Goal: Communication & Community: Answer question/provide support

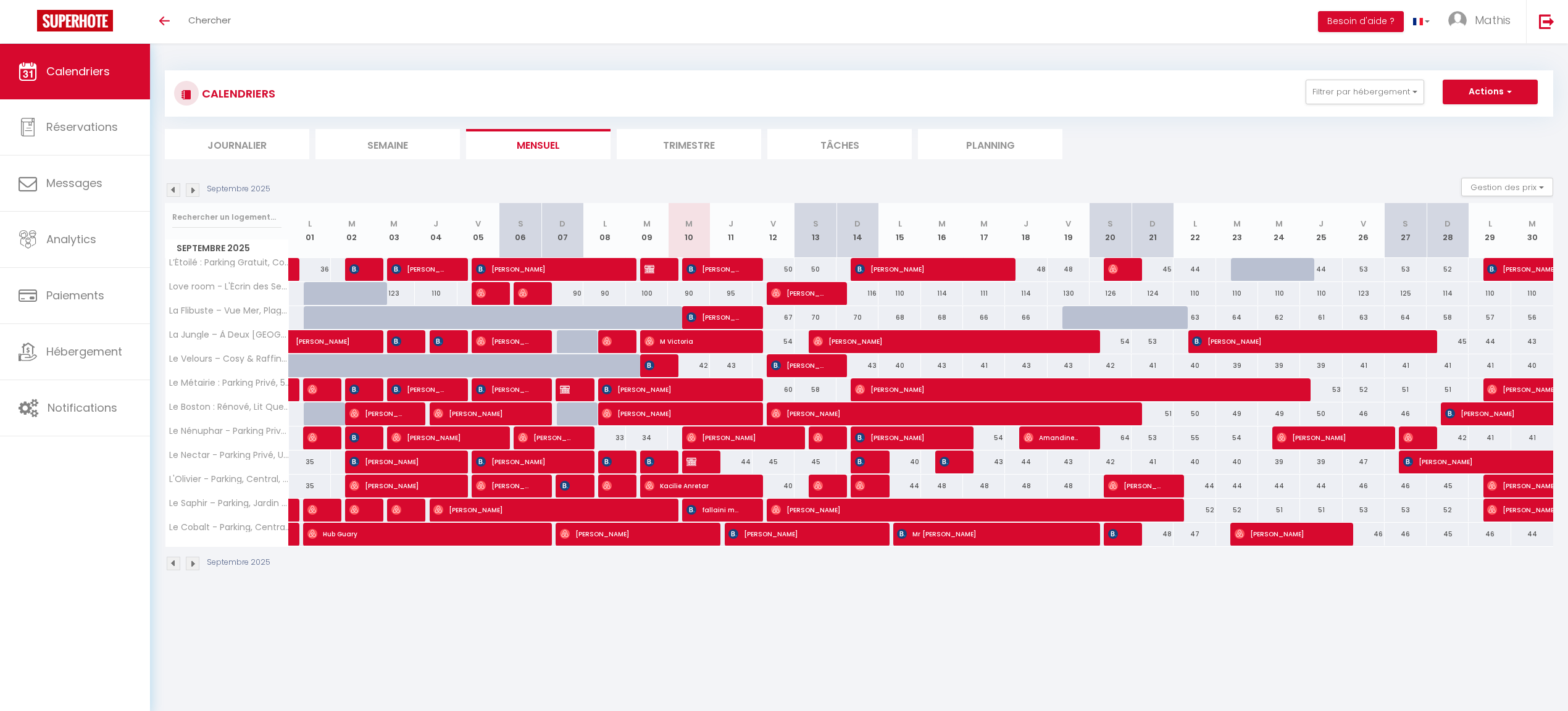
click at [700, 269] on span "Claude Cantin" at bounding box center [714, 269] width 56 height 24
select select "OK"
select select "KO"
select select "0"
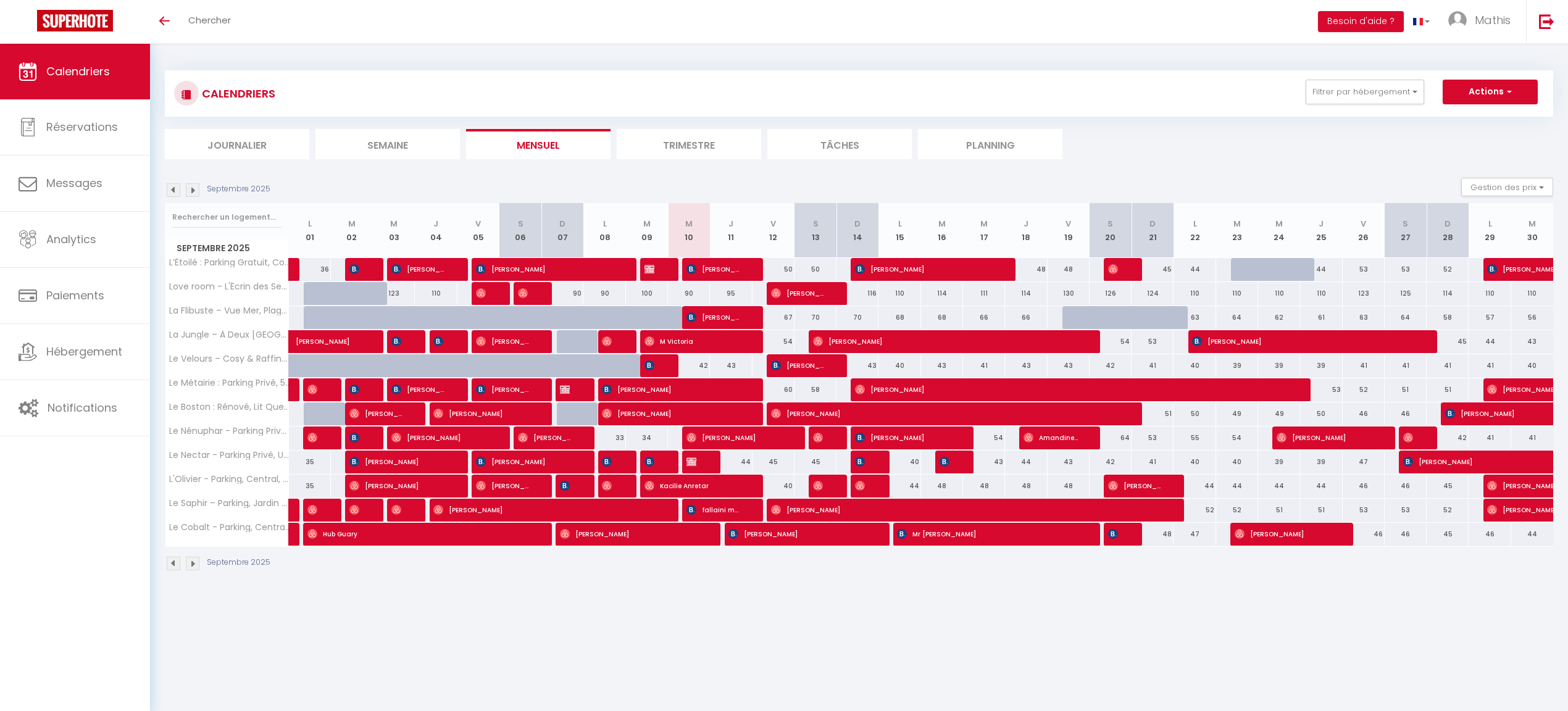
select select "1"
select select
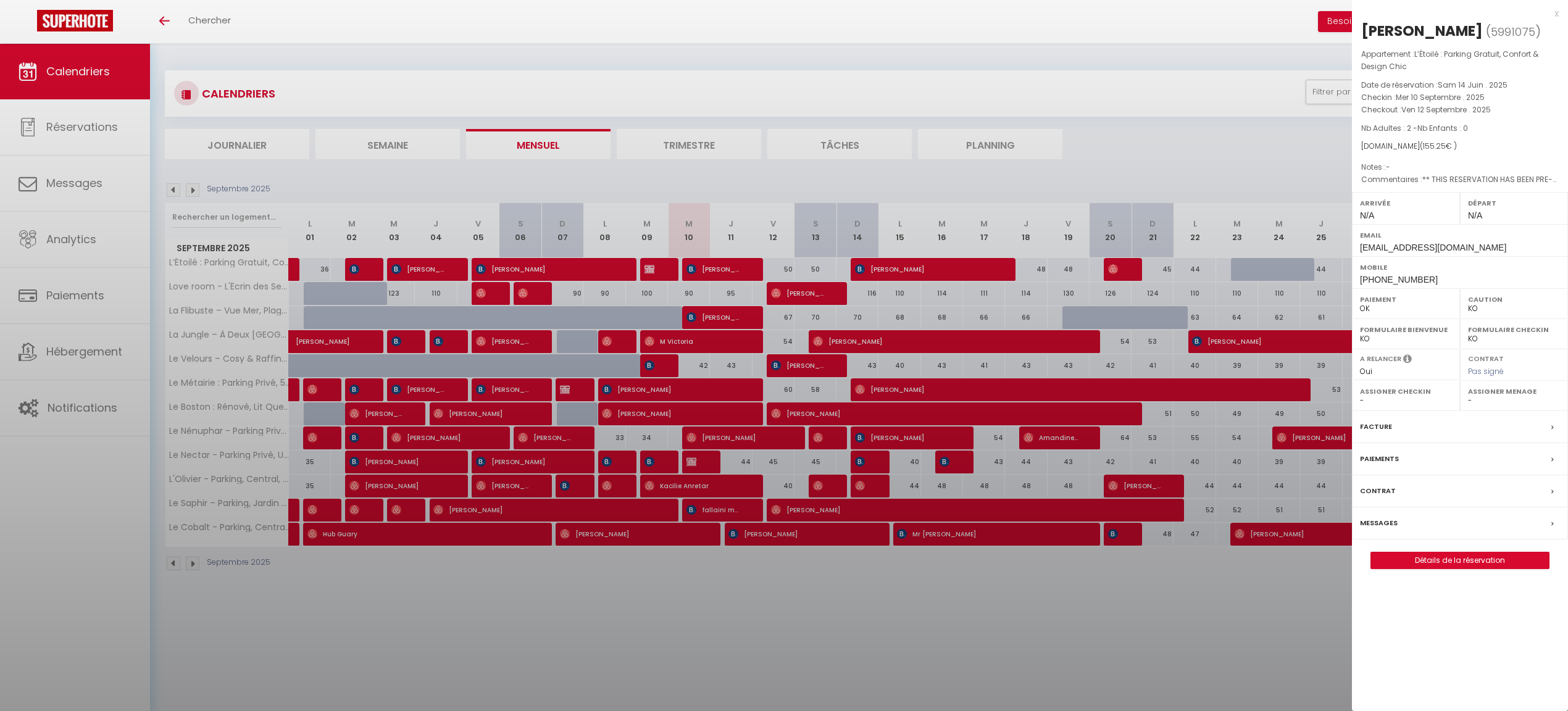
select select "41910"
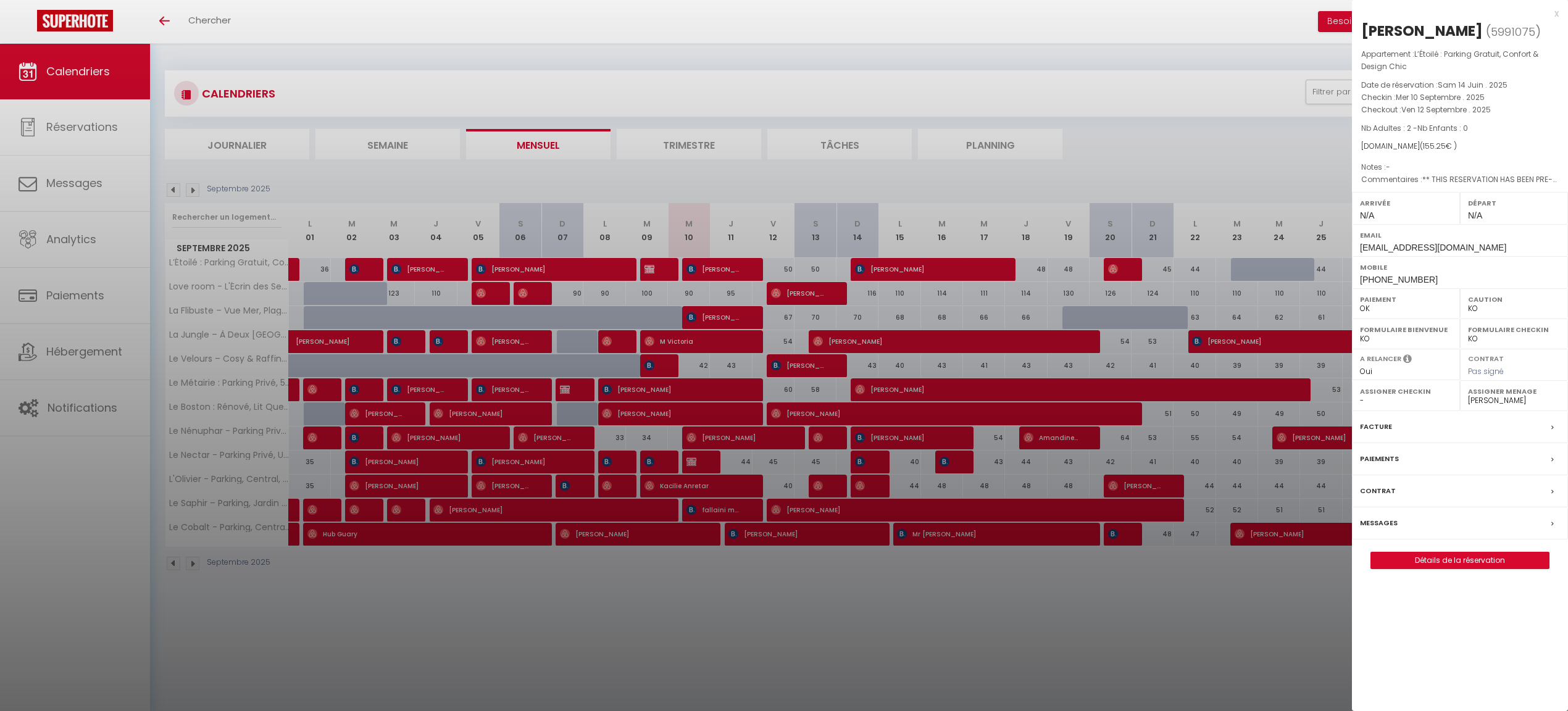
click at [1452, 556] on link "Détails de la réservation" at bounding box center [1460, 561] width 178 height 16
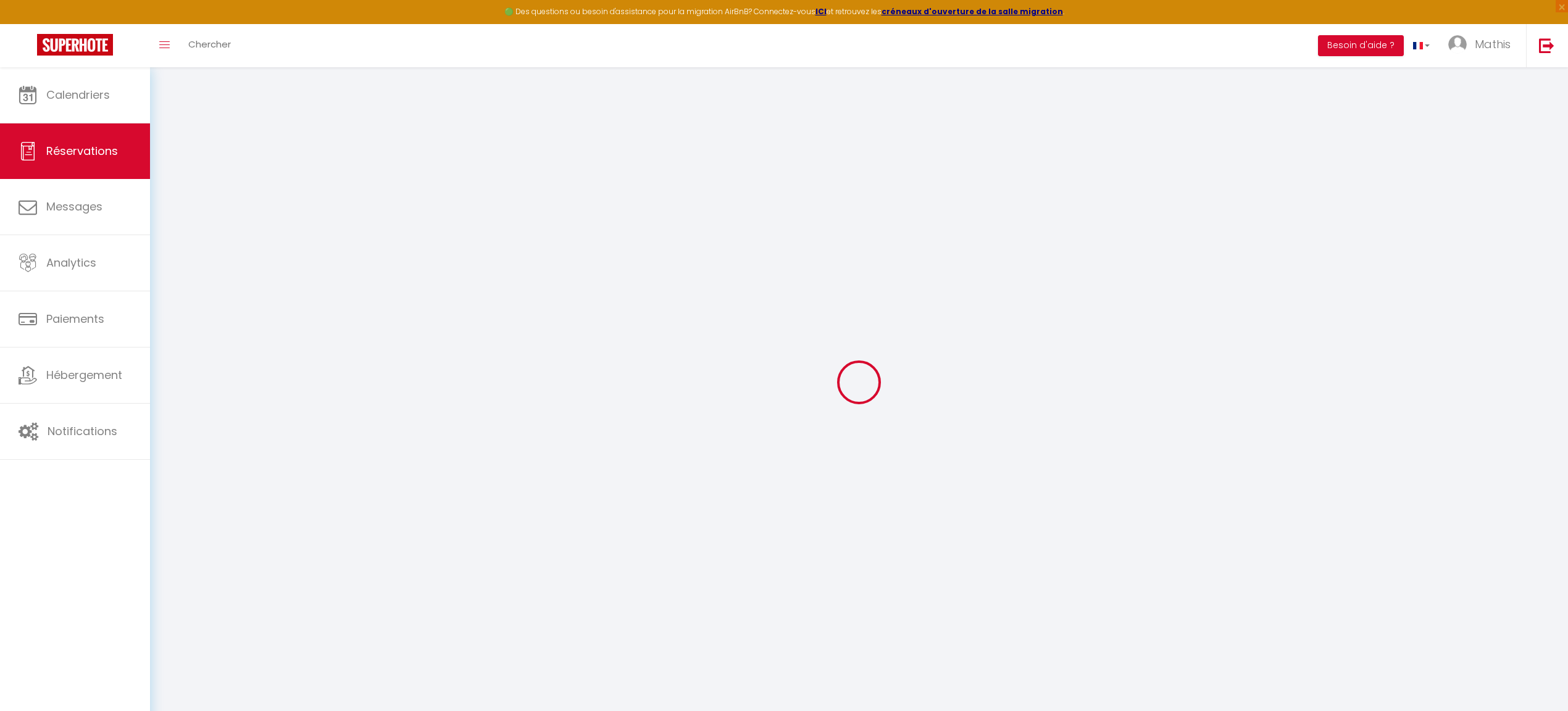
select select
checkbox input "false"
select select
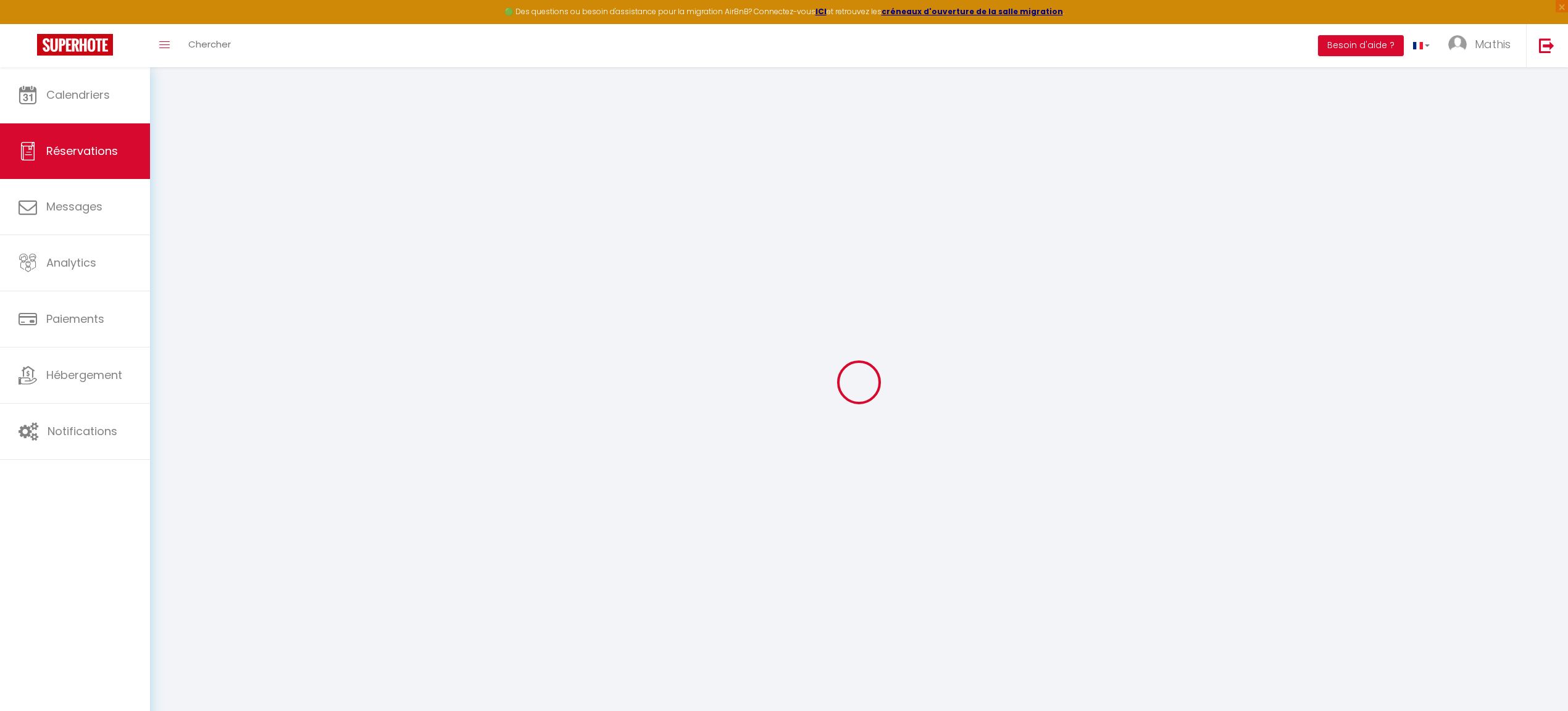
checkbox input "false"
type textarea "** THIS RESERVATION HAS BEEN PRE-PAID ** Approximate time of arrival: between 1…"
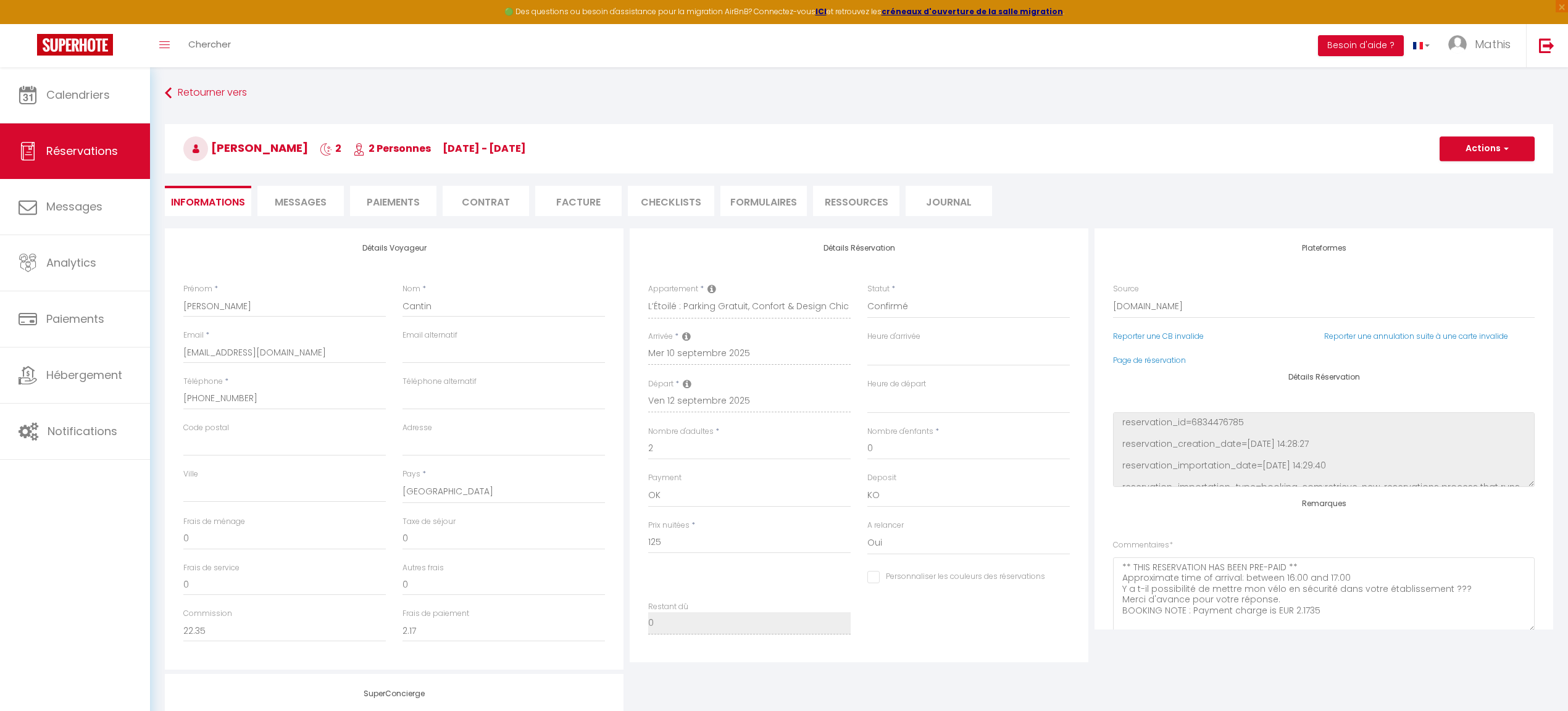
type input "24"
type input "6.25"
select select
checkbox input "false"
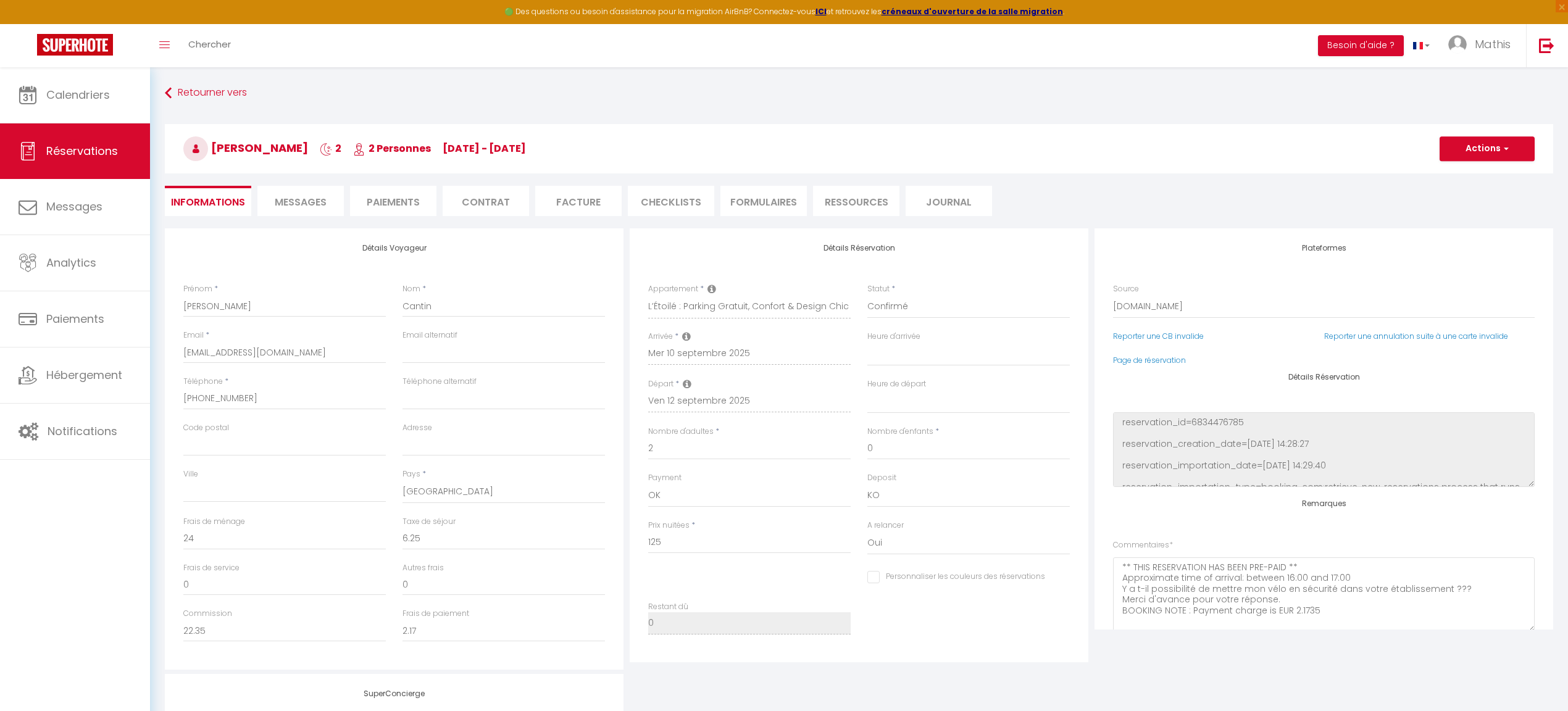
select select
click at [415, 204] on li "Paiements" at bounding box center [393, 201] width 86 height 31
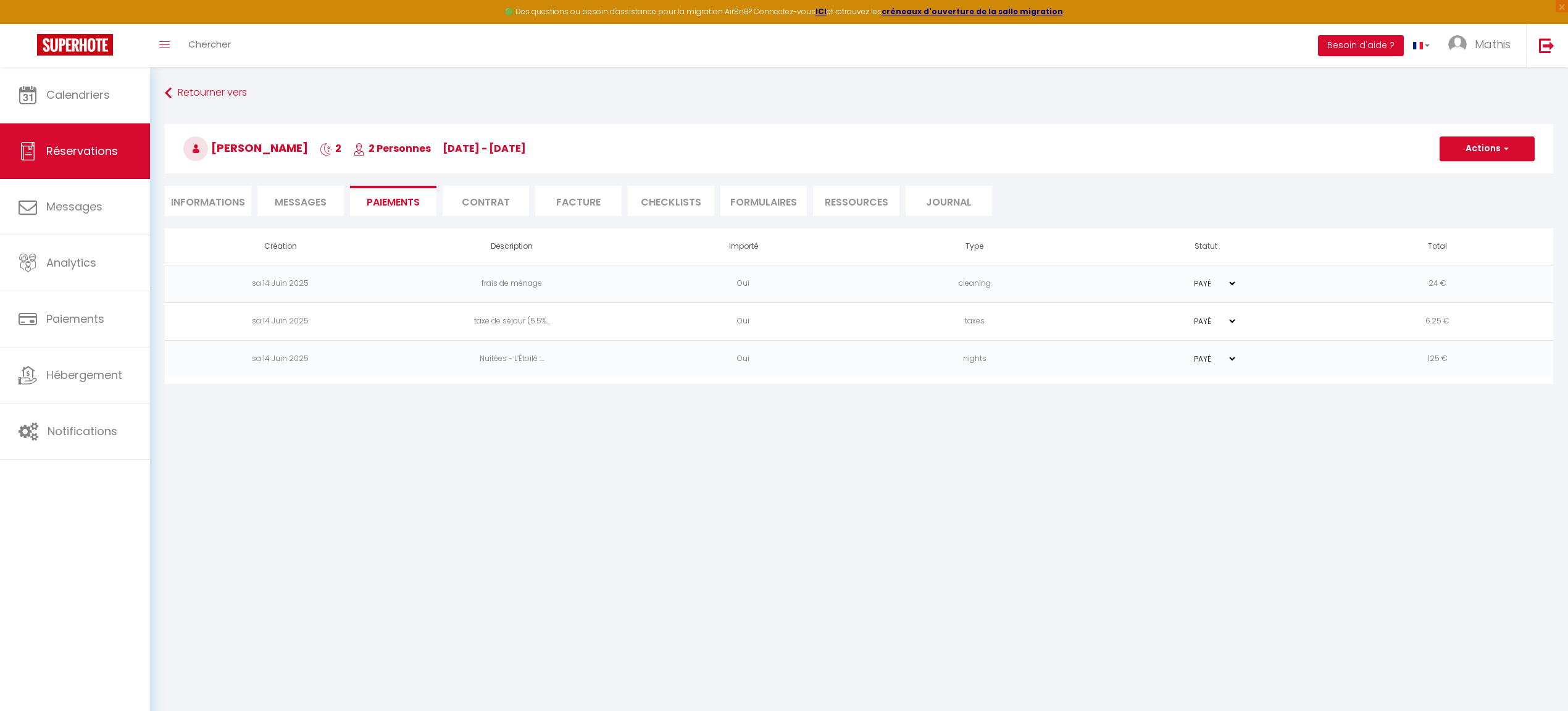
click at [328, 203] on li "Messages" at bounding box center [300, 201] width 86 height 31
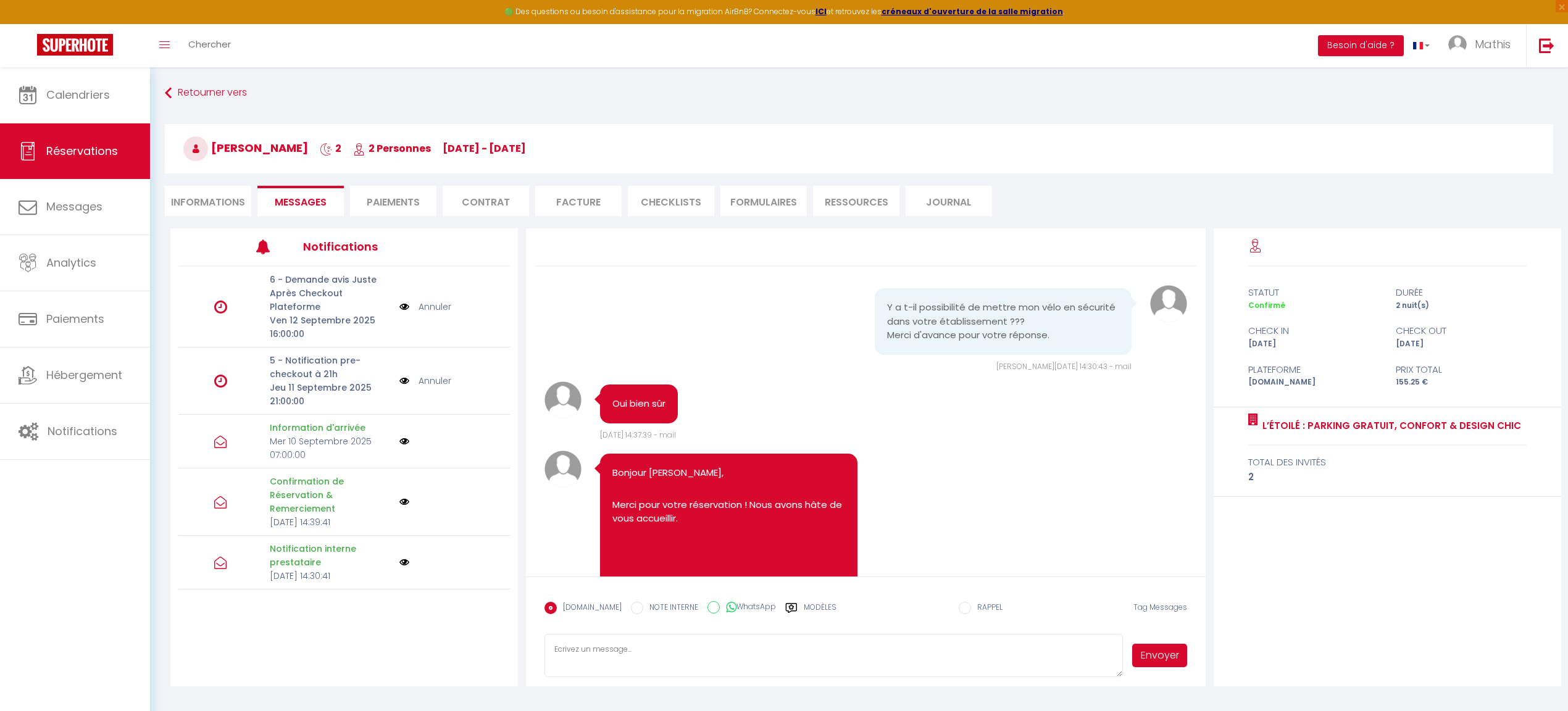
click at [667, 633] on form "Booking.com NOTE INTERNE WhatsApp Modèles 10 « ‹ » › Sep 2025 2020 ~ 2030 Dim L…" at bounding box center [865, 631] width 679 height 110
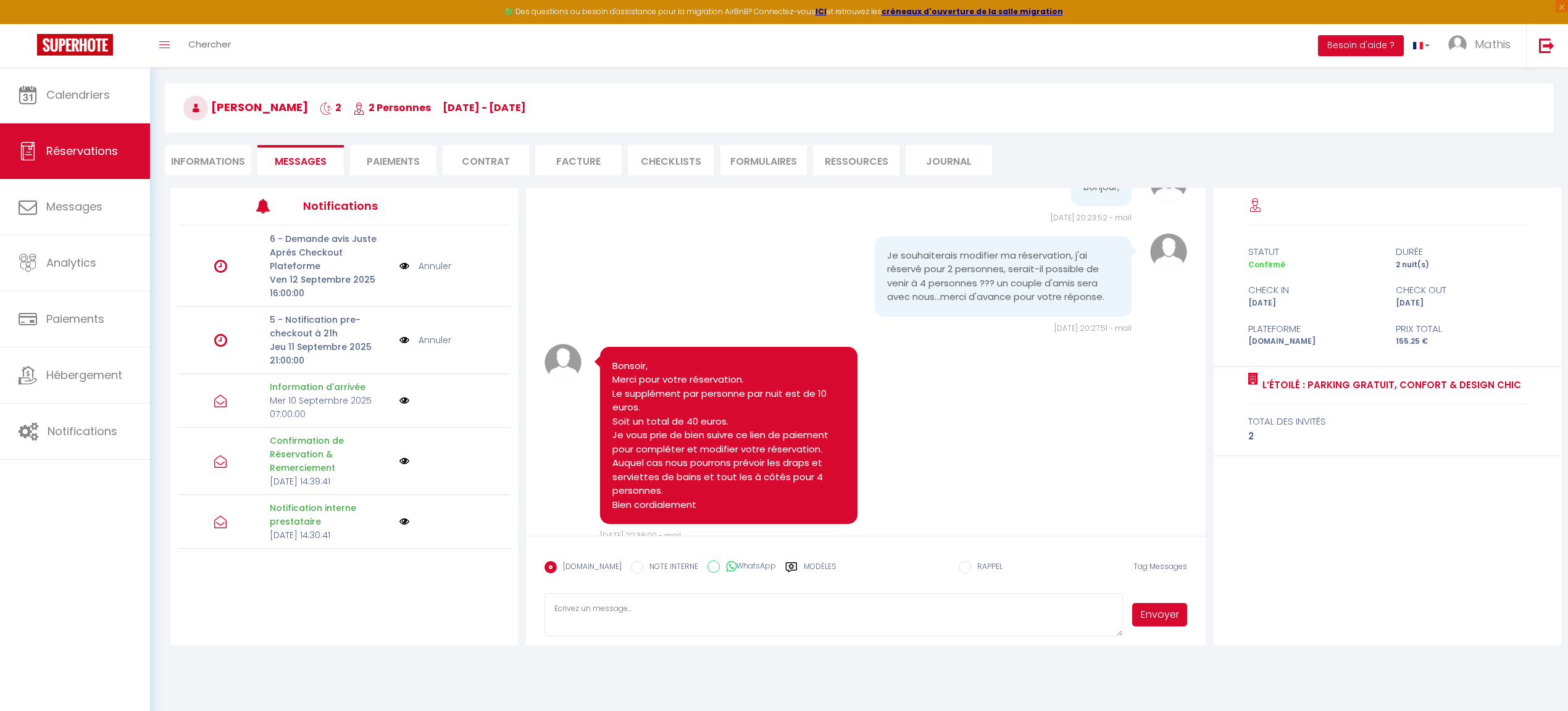
scroll to position [35, 0]
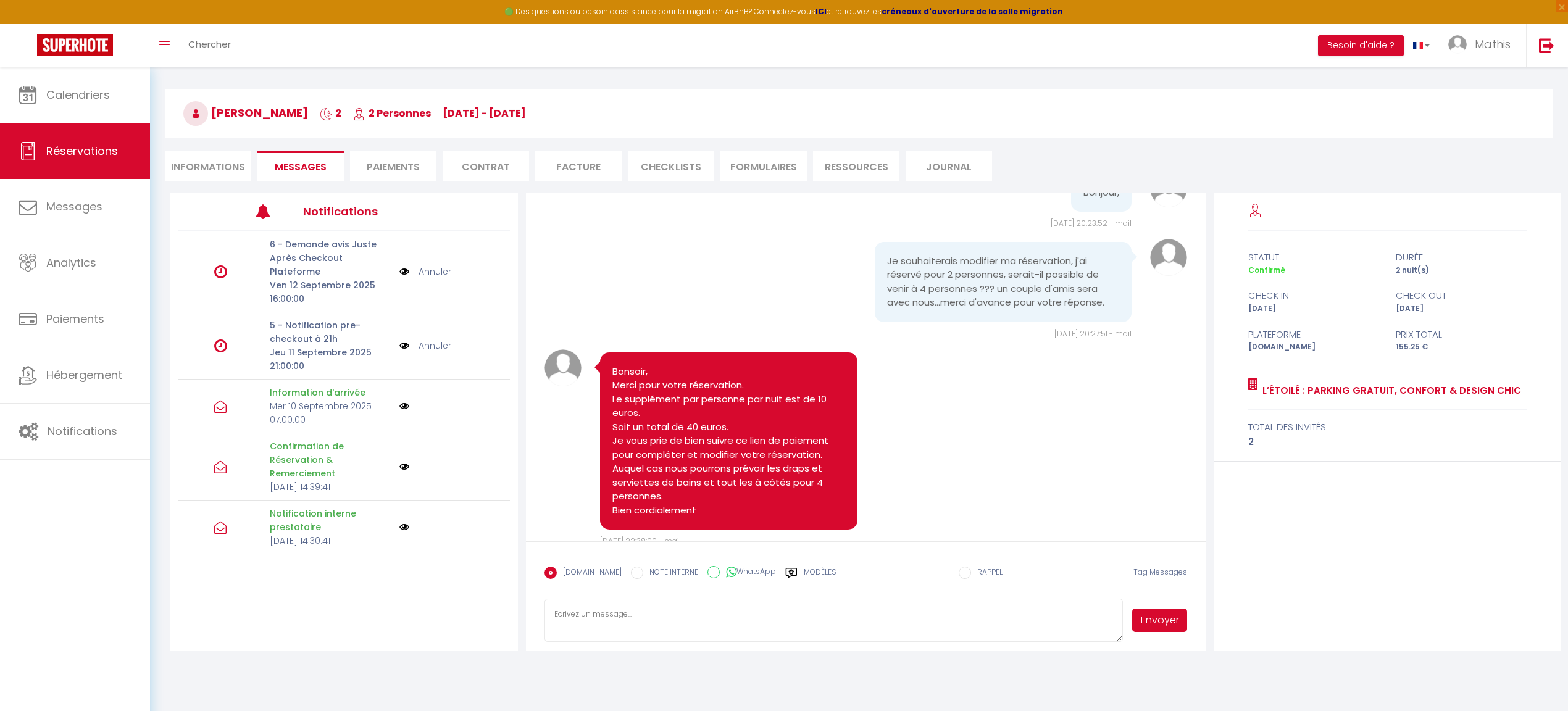
click at [756, 655] on div "Retourner vers Claude Cantin 2 2 Personnes me 10 Sep - ve 12 Sep Actions Enregi…" at bounding box center [859, 349] width 1418 height 634
drag, startPoint x: 759, startPoint y: 645, endPoint x: 761, endPoint y: 638, distance: 7.3
click at [759, 645] on form "Booking.com NOTE INTERNE WhatsApp Modèles 10 « ‹ » › Sep 2025 2020 ~ 2030 Dim L…" at bounding box center [865, 597] width 679 height 110
click at [761, 638] on textarea at bounding box center [833, 621] width 578 height 44
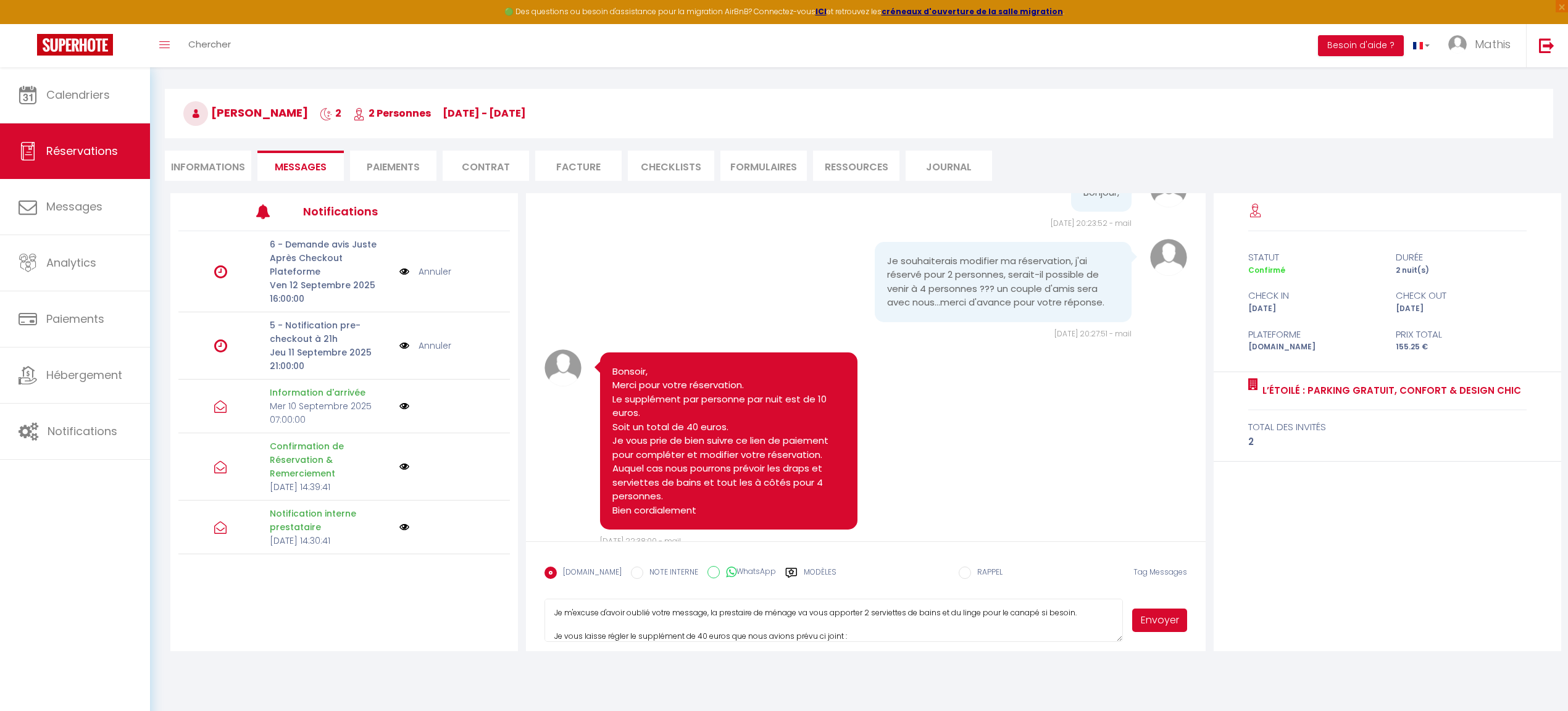
type textarea "Bonsoir, Je m'excuse d'avoir oublié votre message, la prestaire de ménage va vo…"
click at [393, 172] on li "Paiements" at bounding box center [393, 166] width 86 height 31
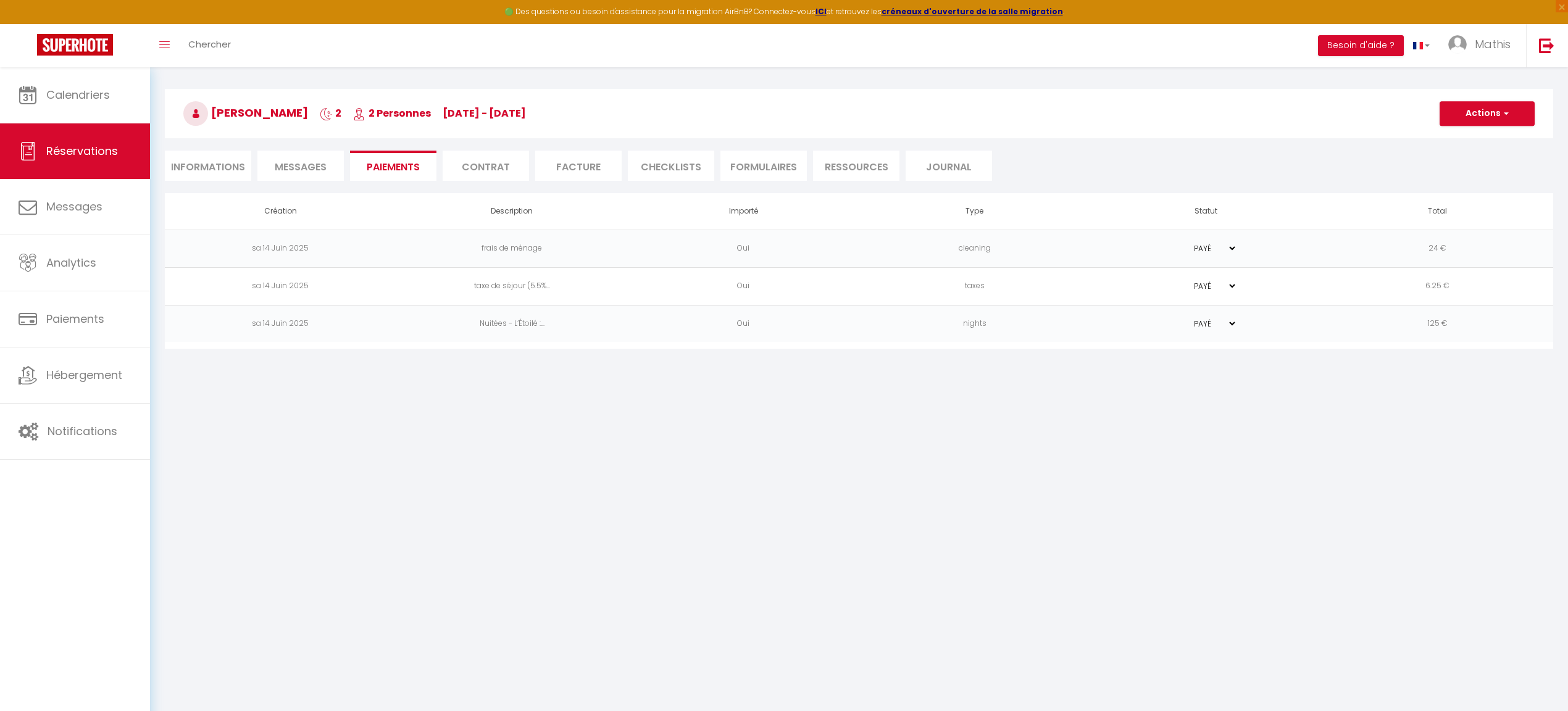
click at [1506, 116] on span "button" at bounding box center [1504, 114] width 7 height 11
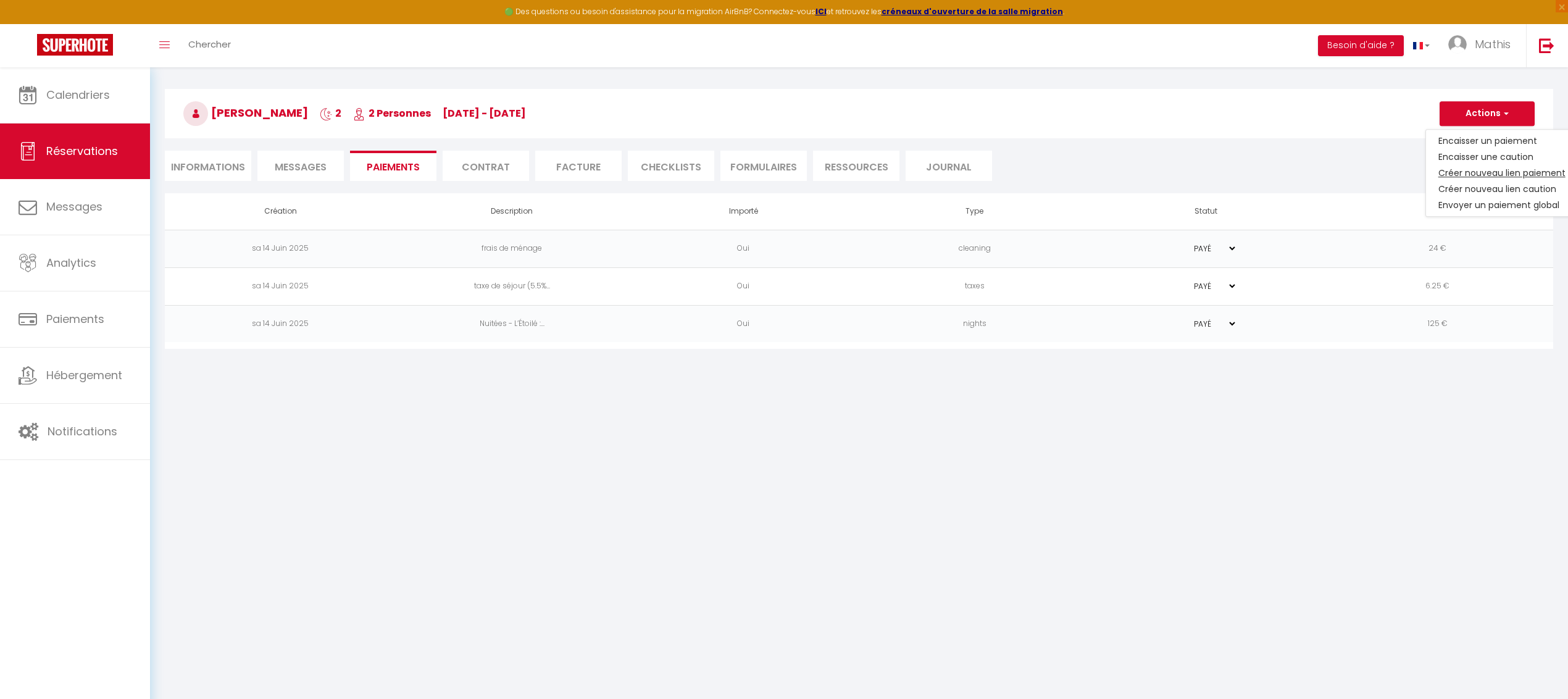
click at [1470, 171] on link "Créer nouveau lien paiement" at bounding box center [1501, 173] width 152 height 16
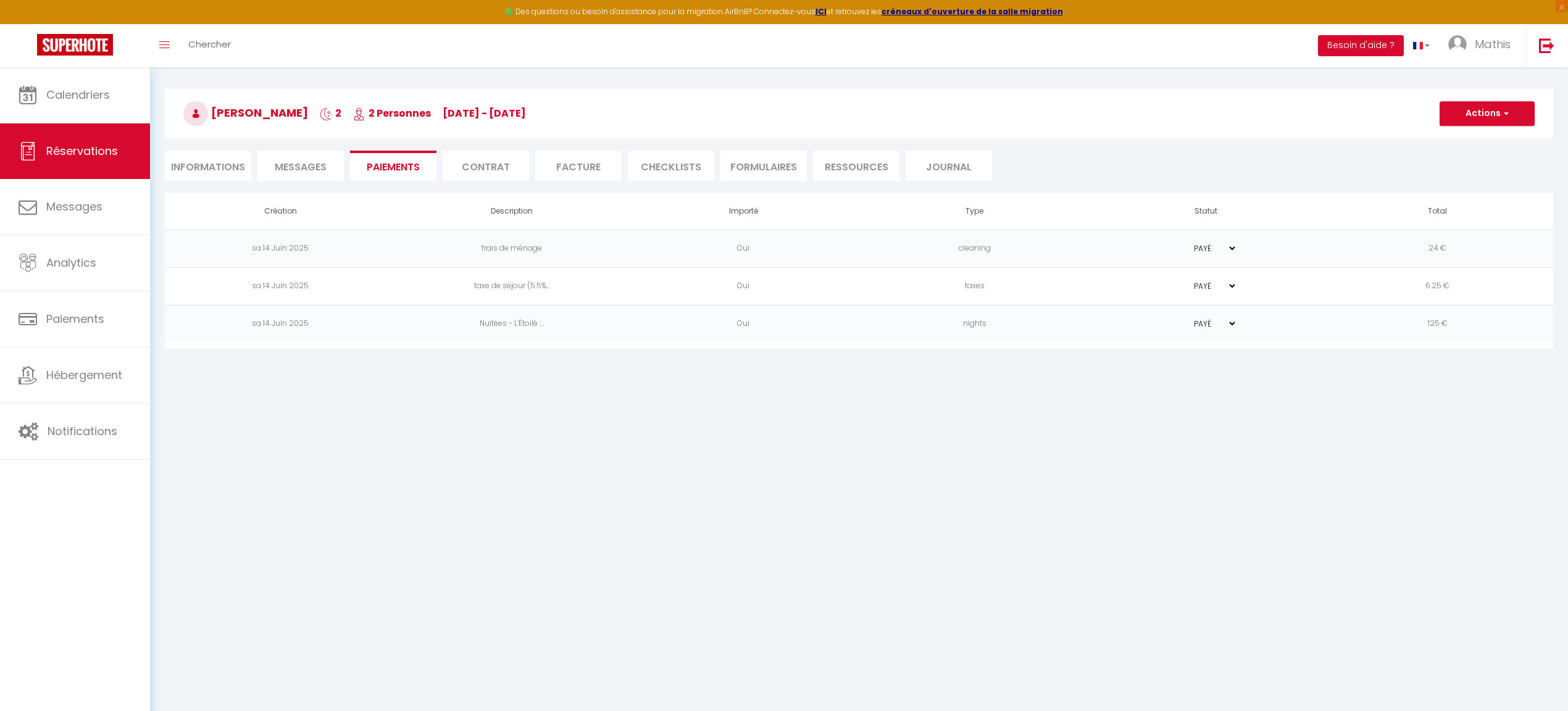
select select "nights"
type input "ccanti.471938@guest.booking.com"
select select "15904"
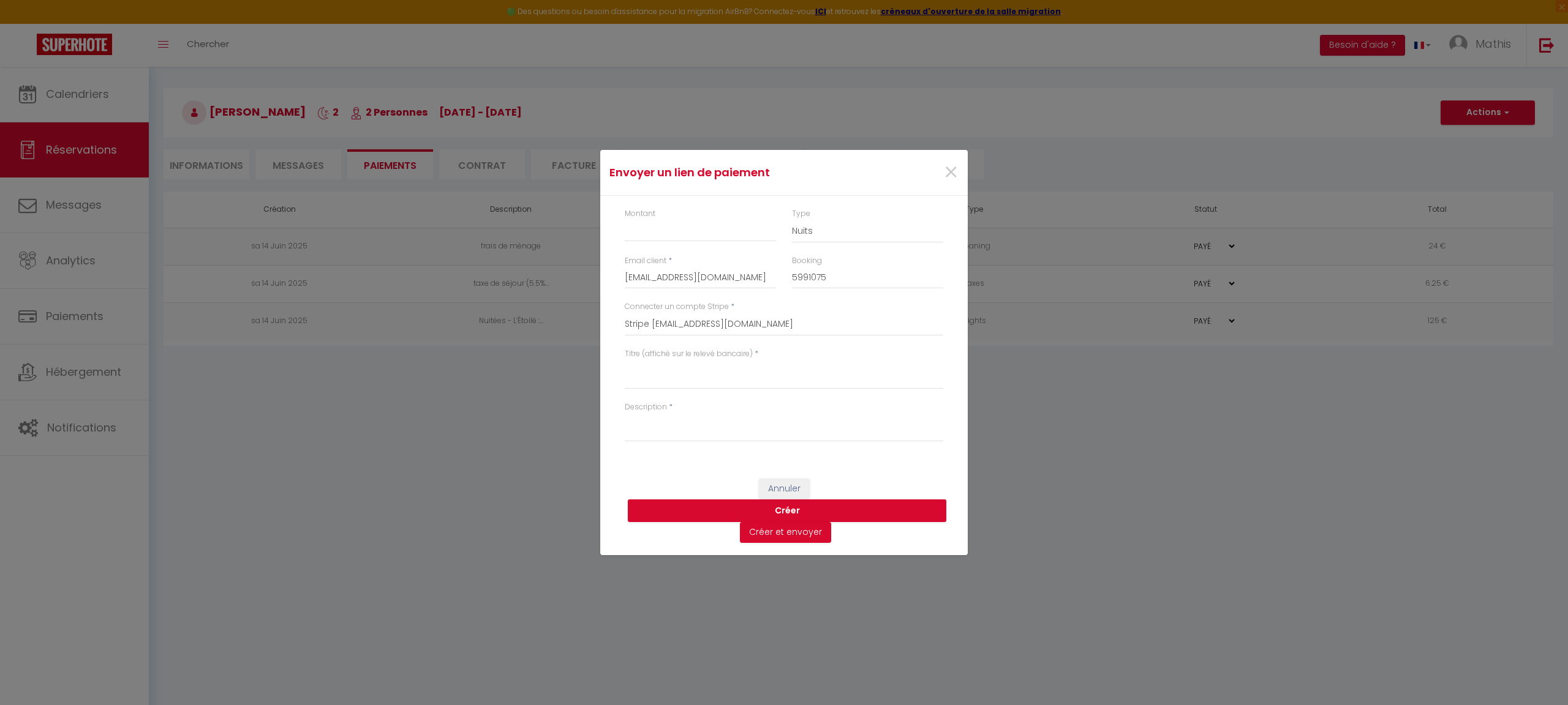
click at [684, 241] on div "Montant" at bounding box center [701, 232] width 167 height 47
click at [685, 243] on div "Montant" at bounding box center [701, 232] width 167 height 47
type input "40"
select select "other"
click at [755, 373] on textarea "Titre (affiché sur le relevé bancaire)" at bounding box center [784, 375] width 318 height 30
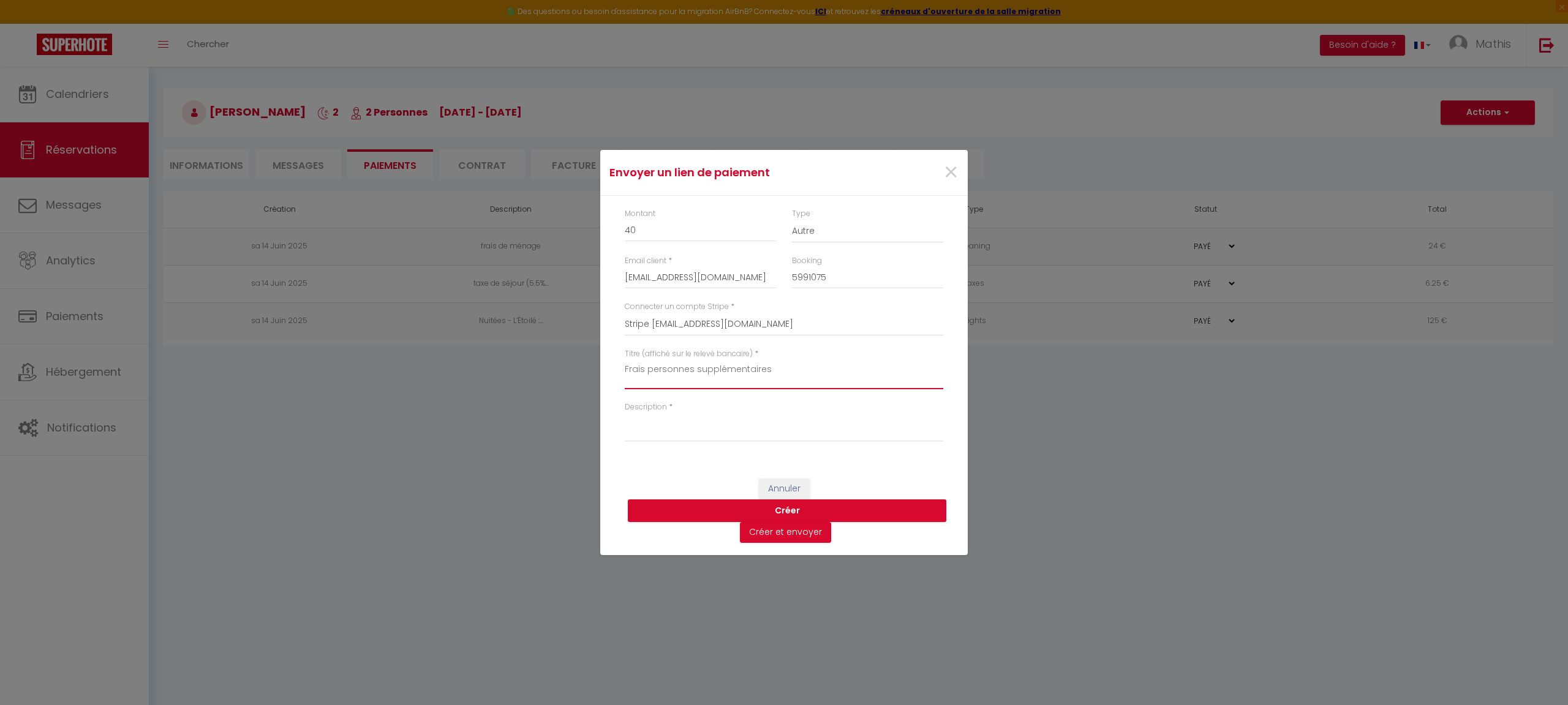
type textarea "Frais personnes supplémentaires"
type textarea "Frais"
click at [790, 506] on button "Créer" at bounding box center [787, 511] width 318 height 24
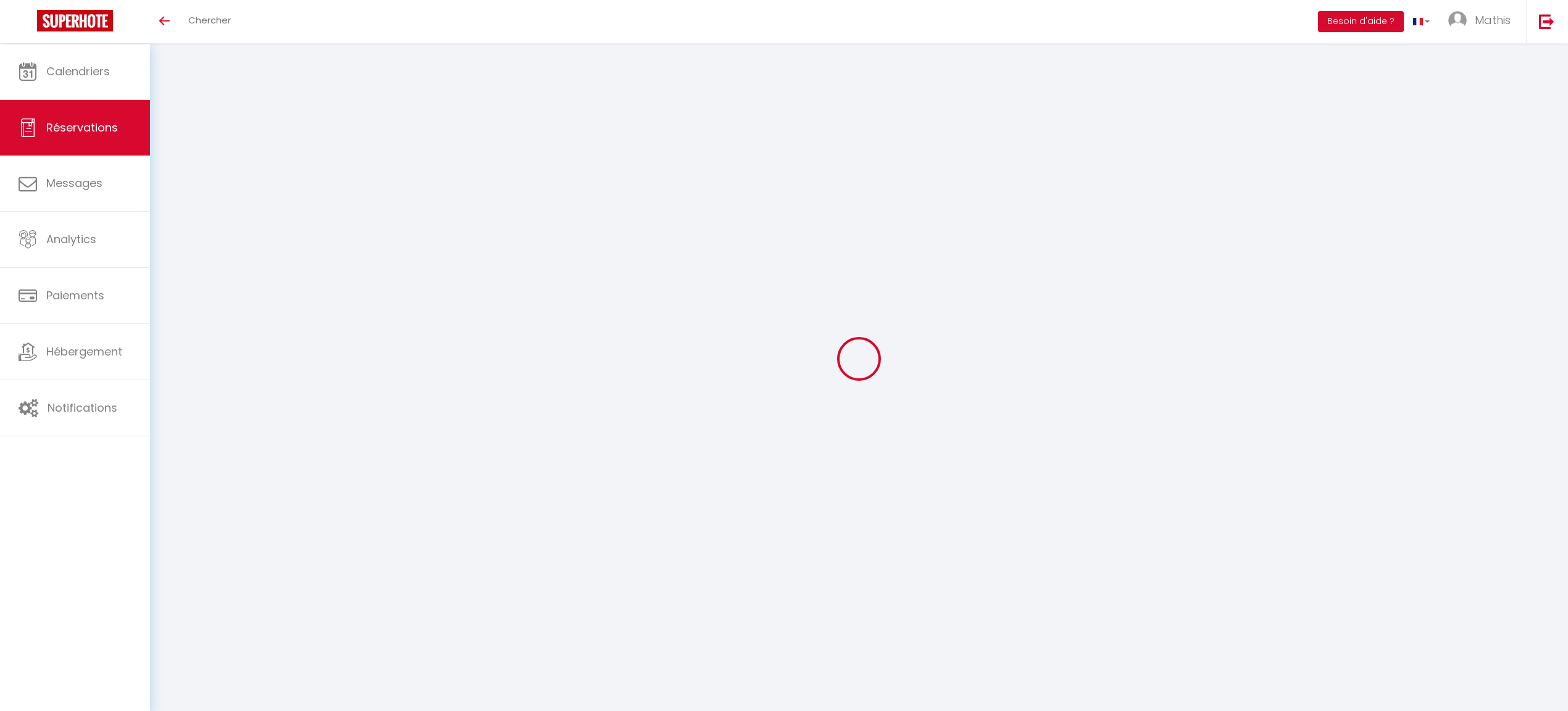
select select "0"
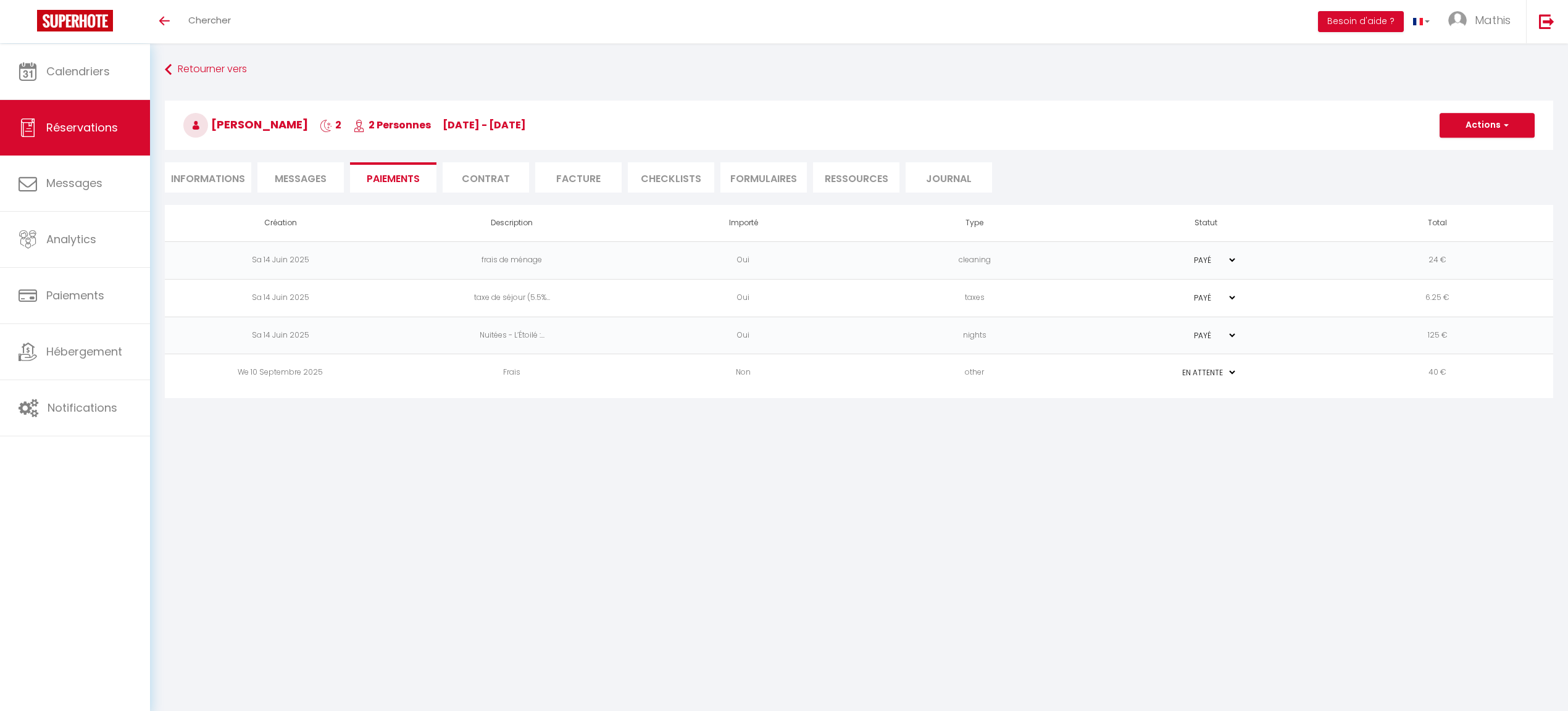
click at [342, 183] on li "Messages" at bounding box center [300, 177] width 86 height 31
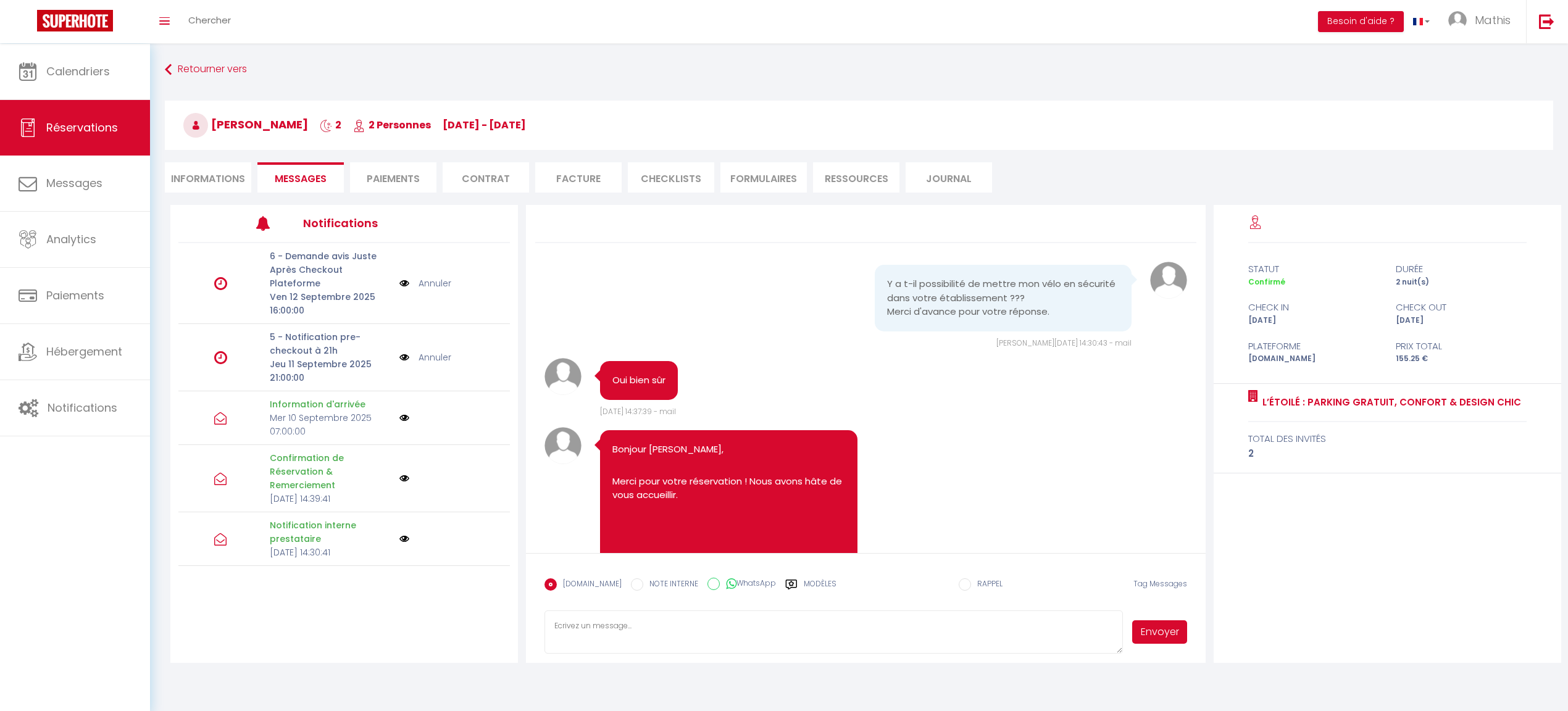
click at [648, 603] on div "[DOMAIN_NAME] NOTE INTERNE WhatsApp Modèles" at bounding box center [691, 588] width 292 height 32
click at [658, 617] on textarea at bounding box center [833, 632] width 578 height 44
paste textarea "Bonsoir, Je m'excuse d'avoir oublié votre message, la prestaire de ménage va vo…"
click at [378, 178] on li "Paiements" at bounding box center [393, 177] width 86 height 31
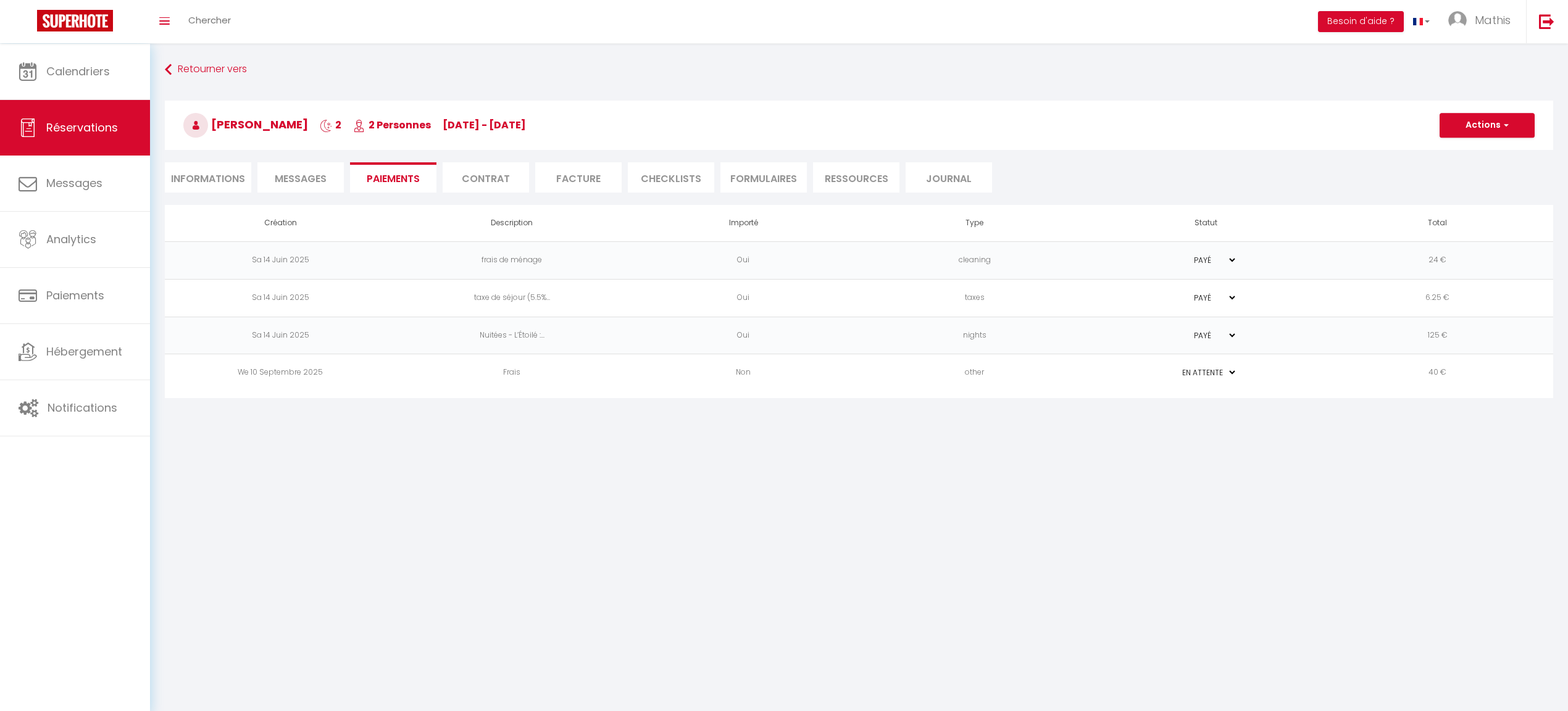
click at [301, 174] on span "Messages" at bounding box center [300, 179] width 52 height 14
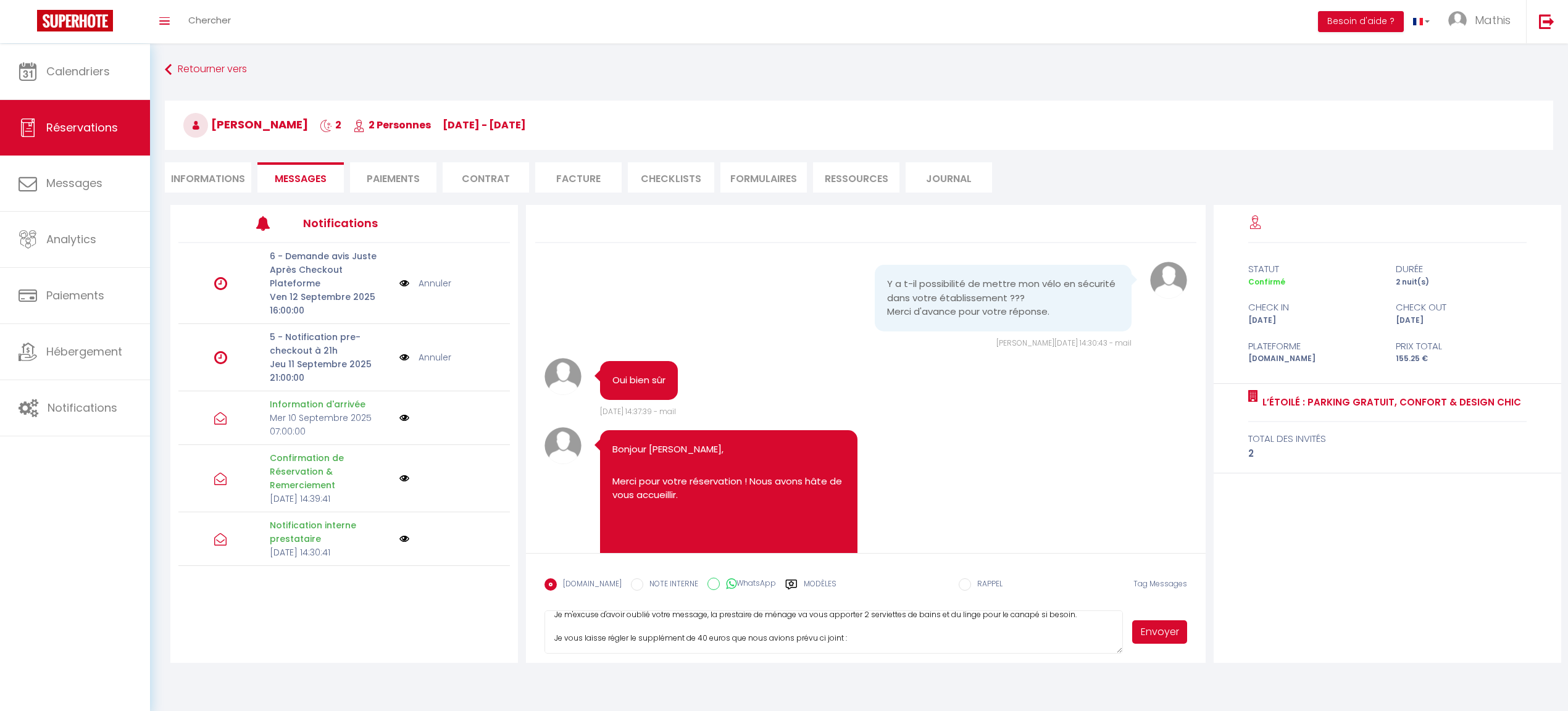
click at [396, 178] on li "Paiements" at bounding box center [393, 177] width 86 height 31
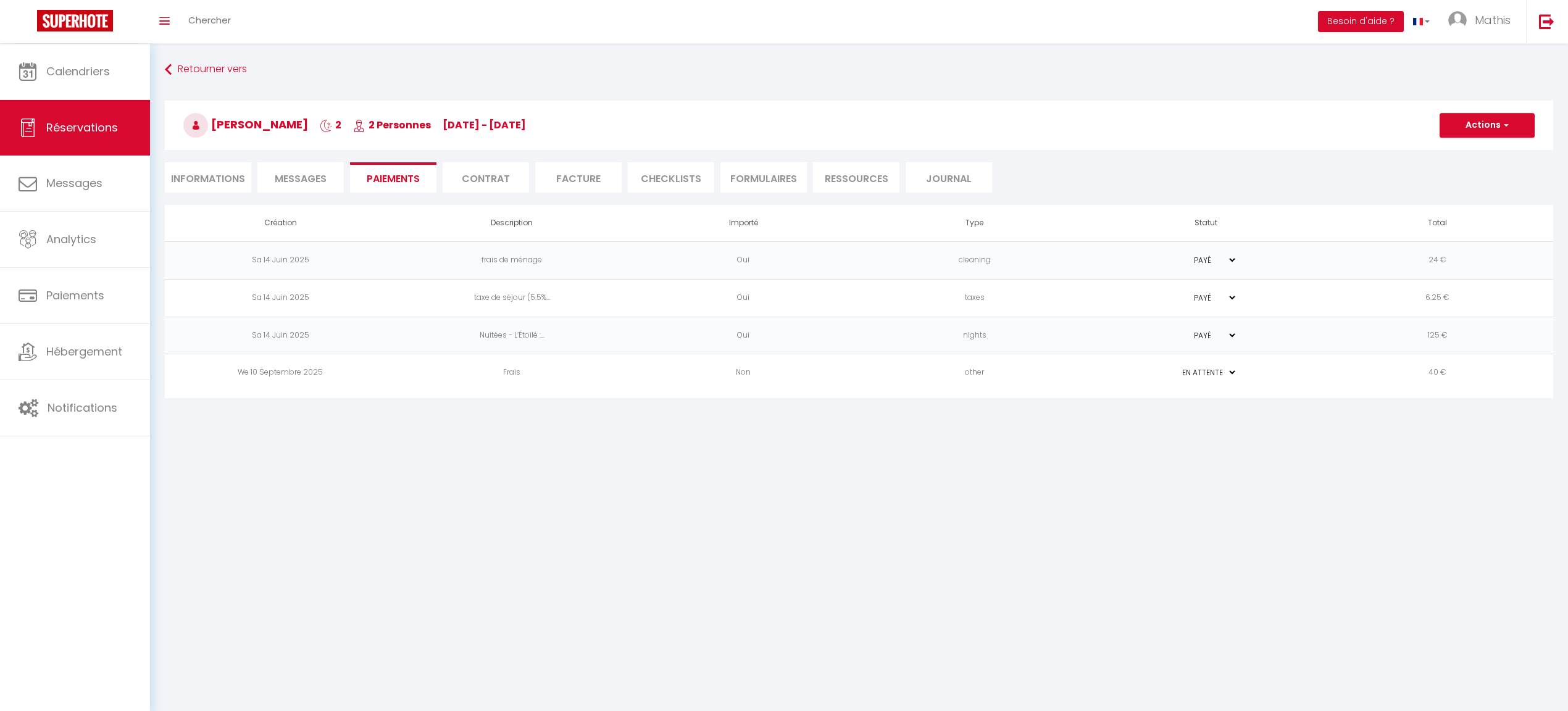
click at [1435, 387] on td "40 €" at bounding box center [1438, 372] width 232 height 37
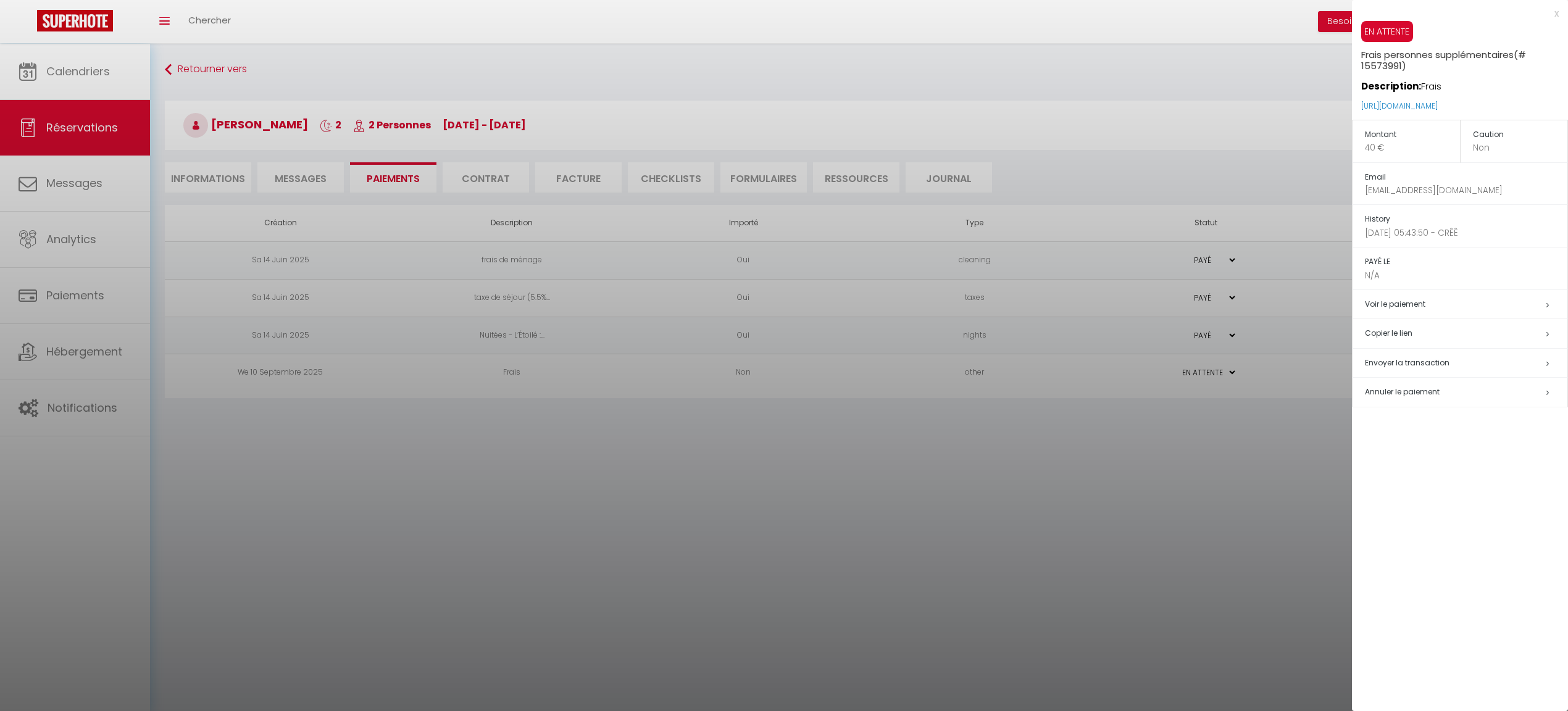
drag, startPoint x: 1525, startPoint y: 106, endPoint x: 1353, endPoint y: 105, distance: 172.0
click at [1353, 105] on div "EN ATTENTE Frais personnes supplémentaires (# 15573991) Description: Frais http…" at bounding box center [1460, 70] width 216 height 99
copy link "https://superhote.com/applink/p/I93aUHCc"
click at [383, 258] on div at bounding box center [784, 356] width 1568 height 711
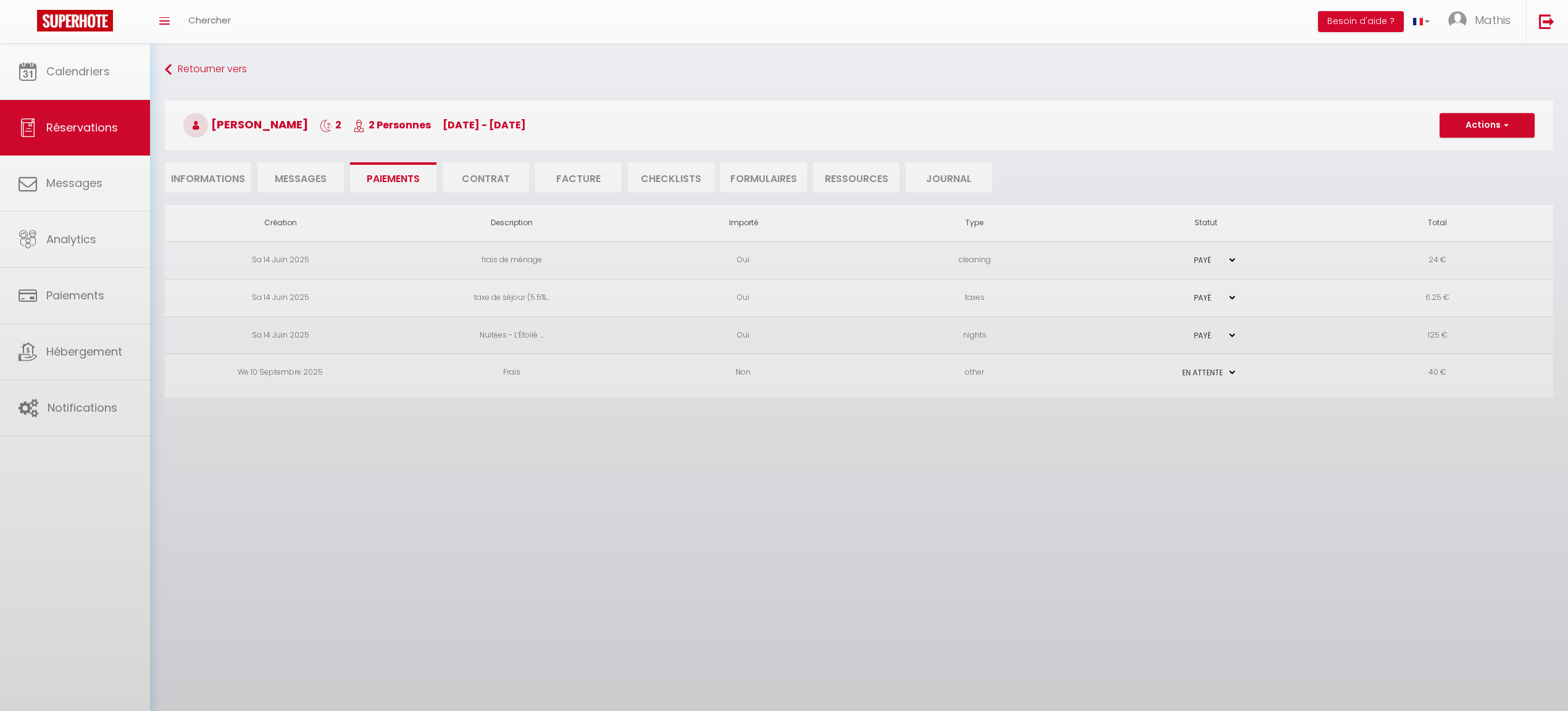
click at [309, 168] on div at bounding box center [784, 356] width 1568 height 711
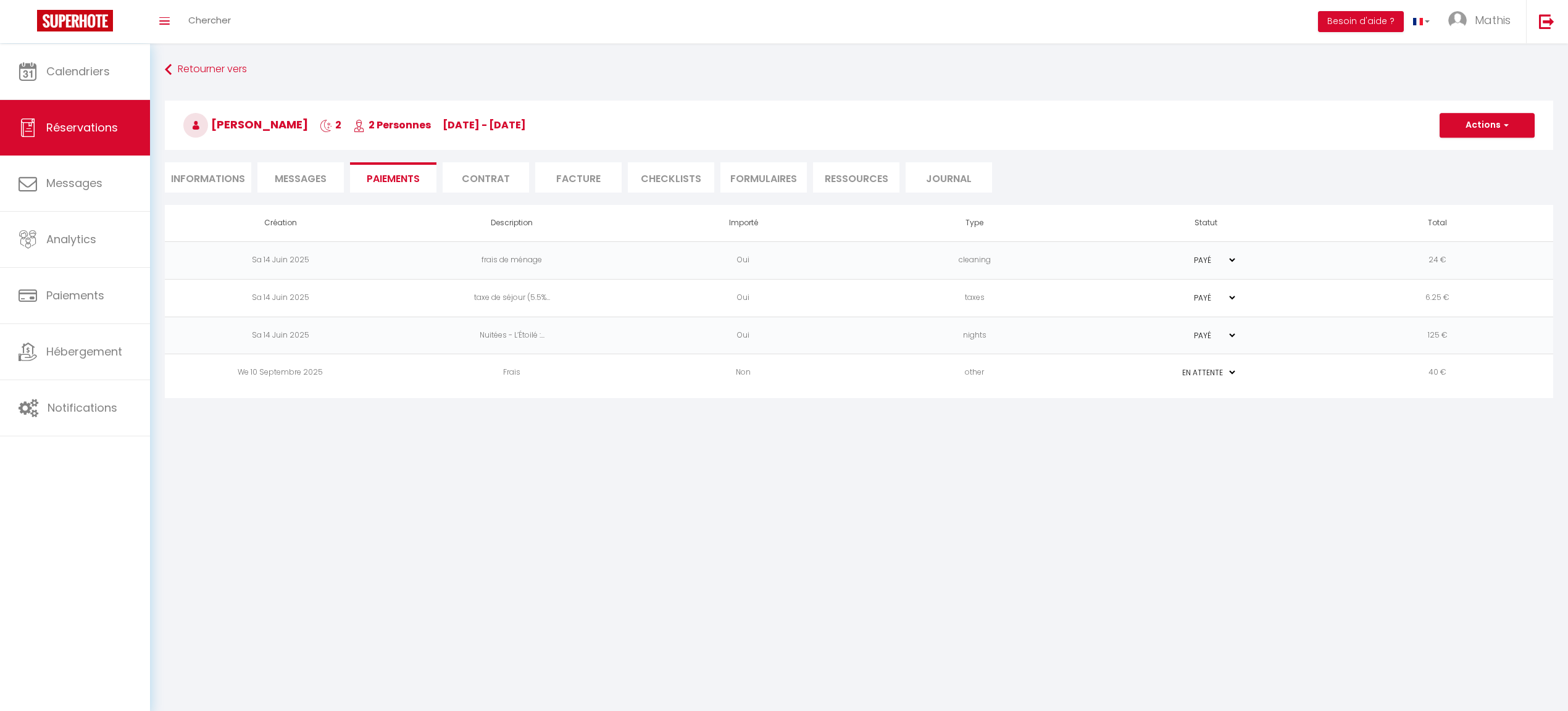
click at [312, 176] on span "Messages" at bounding box center [300, 179] width 52 height 14
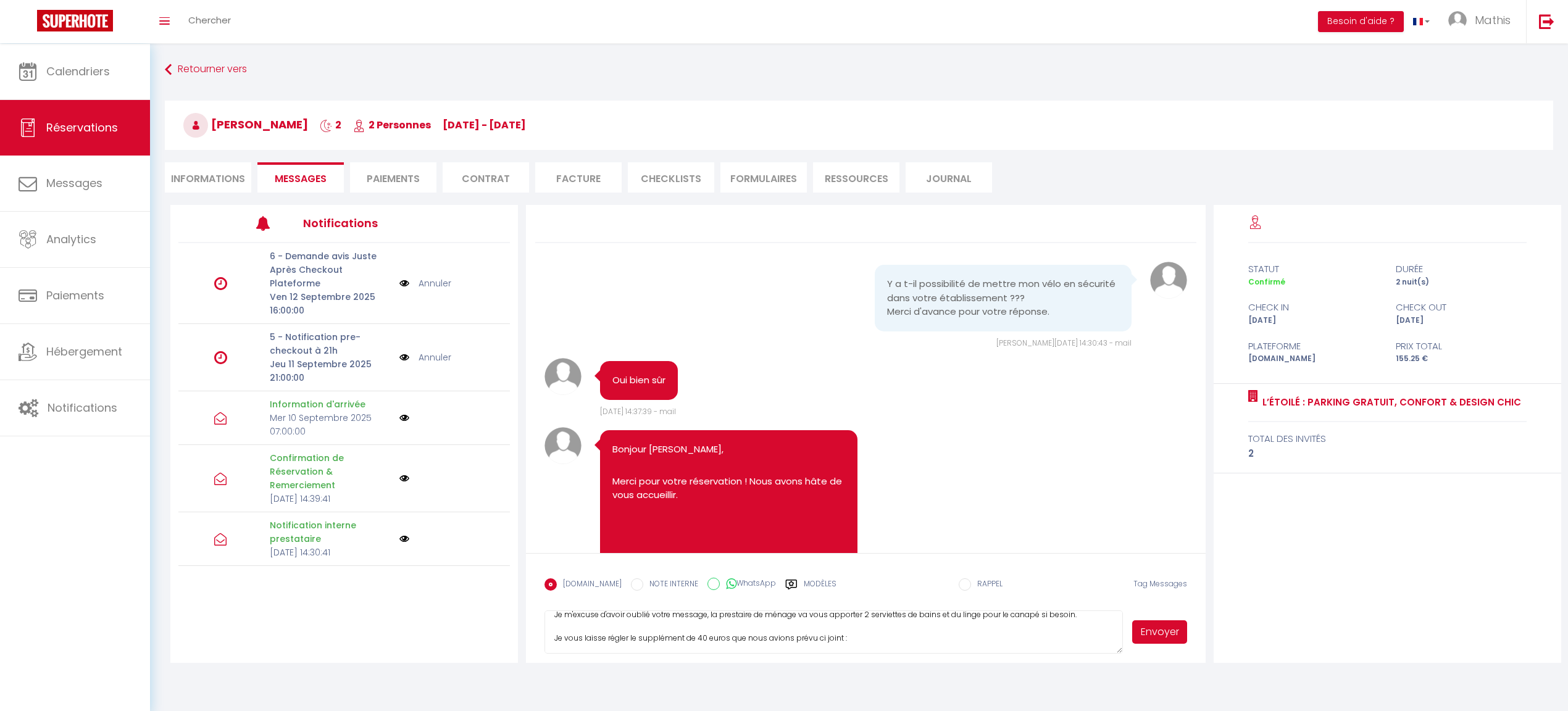
click at [885, 643] on textarea "Bonsoir, Je m'excuse d'avoir oublié votre message, la prestaire de ménage va vo…" at bounding box center [833, 632] width 578 height 44
paste textarea "https://superhote.com/applink/p/I93aUHCc"
drag, startPoint x: 1019, startPoint y: 640, endPoint x: 848, endPoint y: 638, distance: 171.0
click at [848, 638] on textarea "Bonsoir, Je m'excuse d'avoir oublié votre message, la prestaire de ménage va vo…" at bounding box center [833, 632] width 578 height 44
paste textarea "https://superhote.com/applink/p/I93aUHCc"
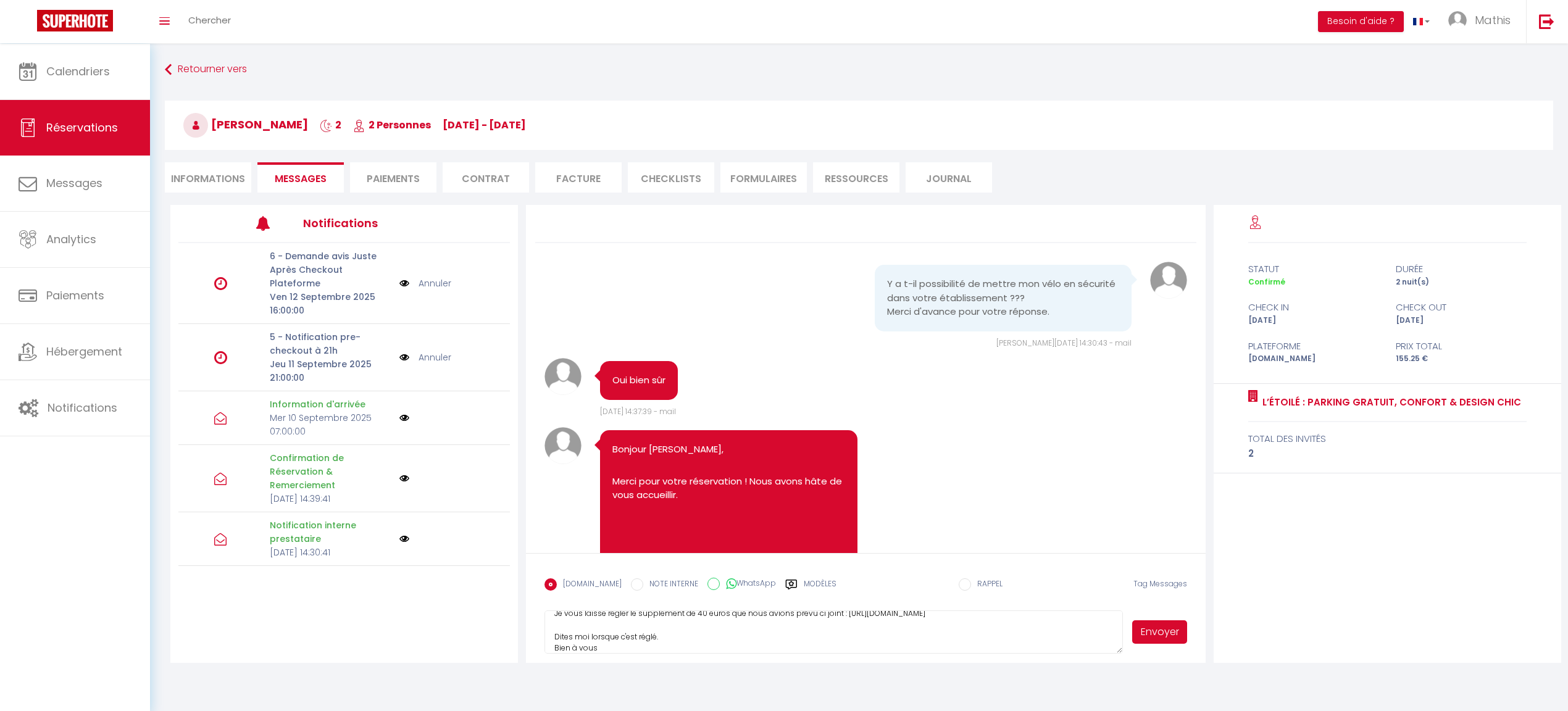
scroll to position [71, 0]
type textarea "Bonsoir, Je m'excuse d'avoir oublié votre message, la prestaire de ménage va vo…"
click at [1159, 641] on button "Envoyer" at bounding box center [1160, 632] width 54 height 24
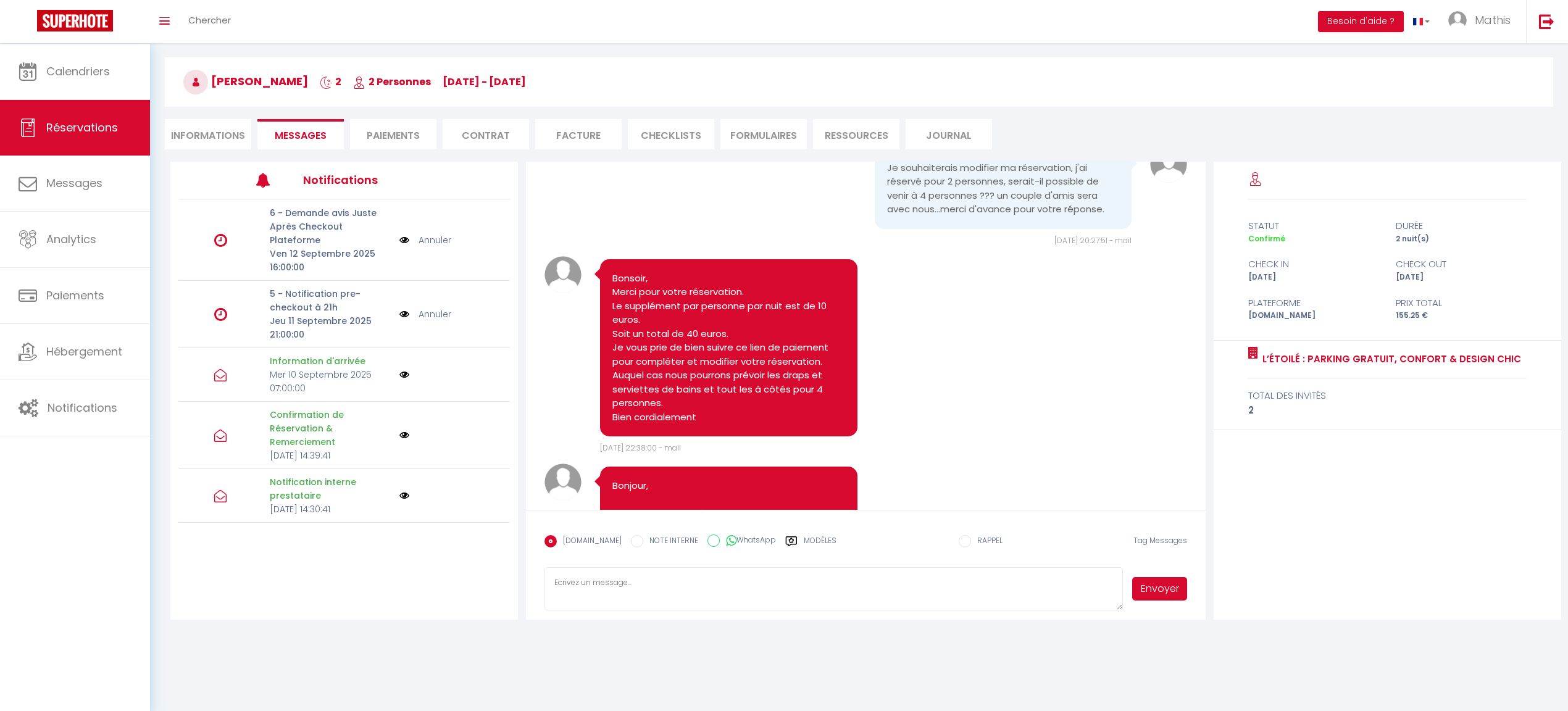
scroll to position [890, 0]
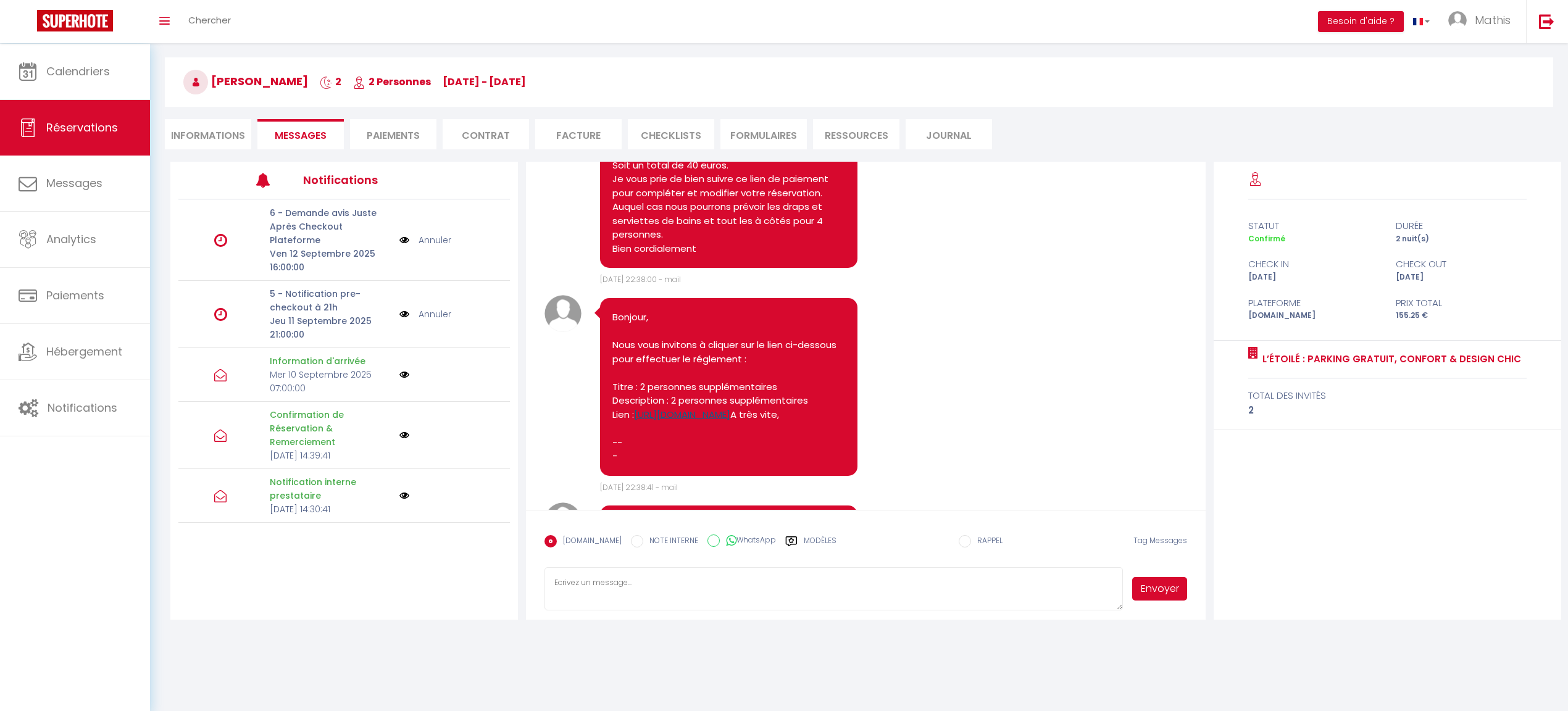
click at [731, 408] on link "https://superhote.com/applink/p/zsMJijB1" at bounding box center [682, 414] width 97 height 13
click at [407, 135] on li "Paiements" at bounding box center [393, 134] width 86 height 31
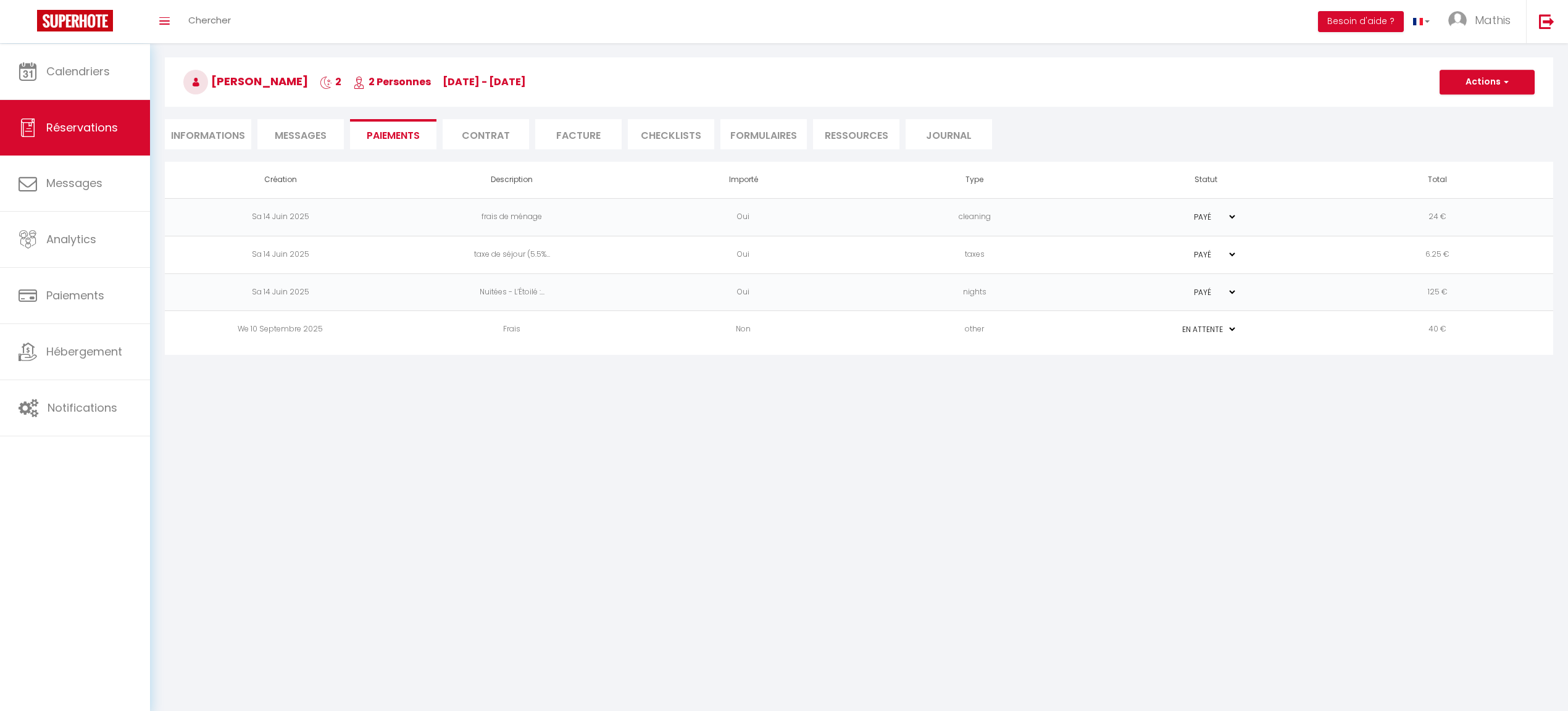
click at [312, 131] on span "Messages" at bounding box center [300, 135] width 52 height 14
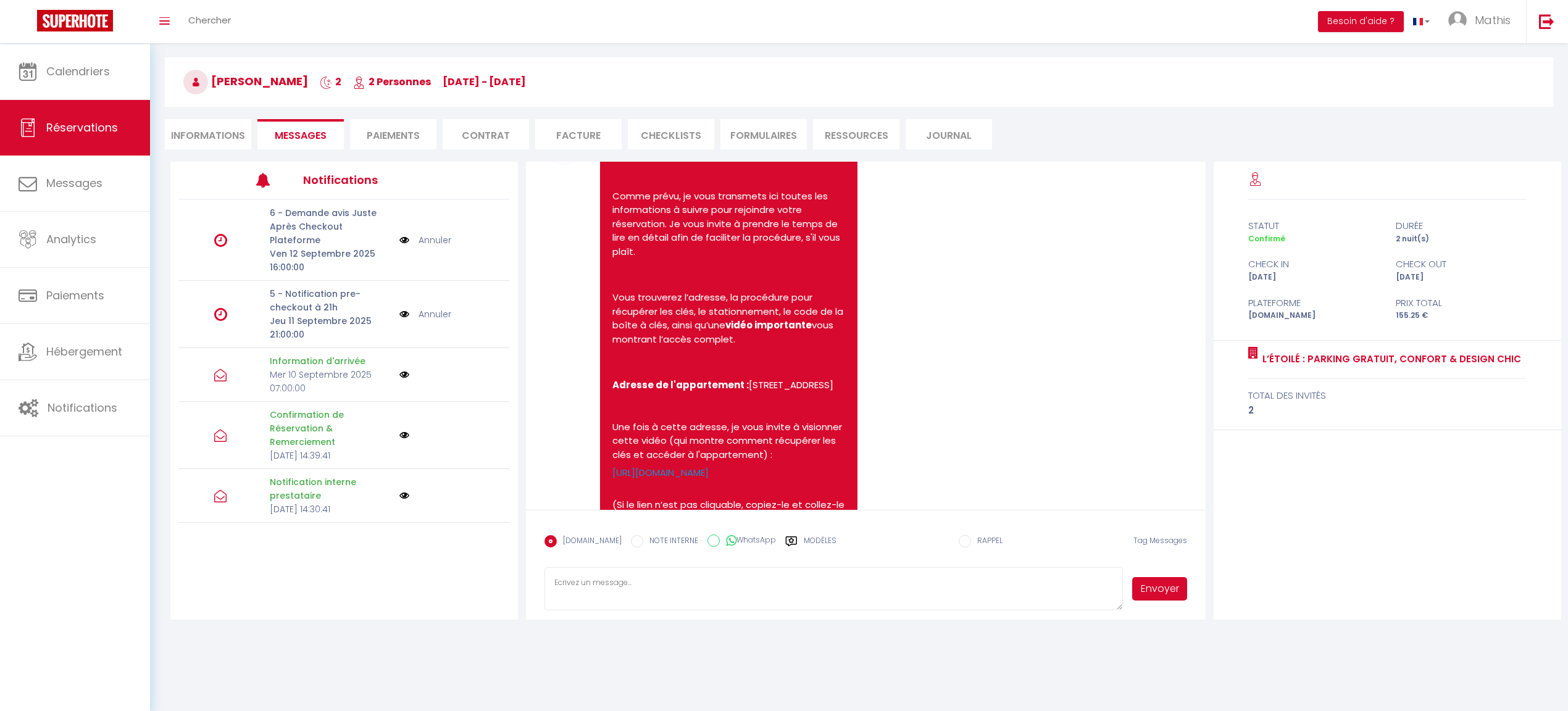
scroll to position [2283, 0]
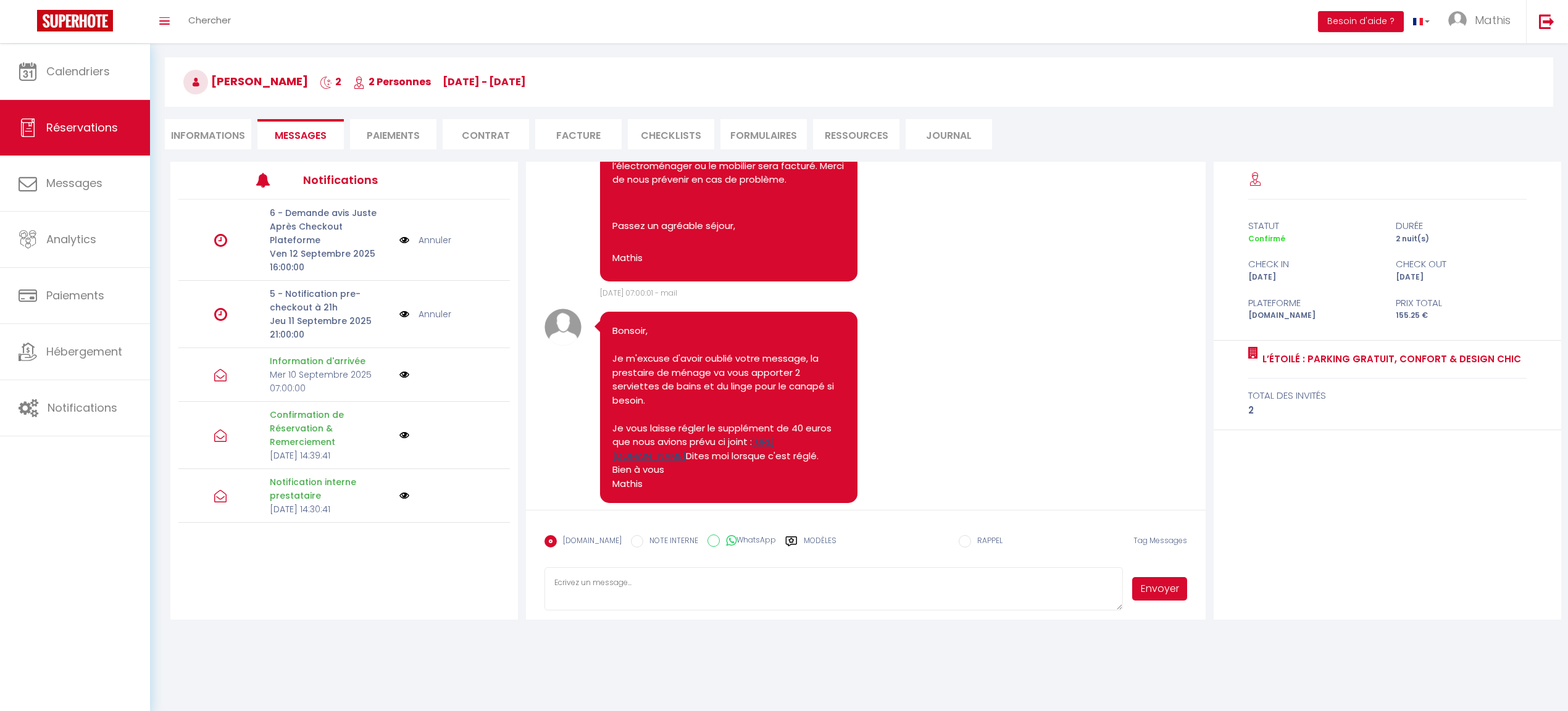
click at [736, 435] on link "https://superhote.com/applink/p/I93aUHCc" at bounding box center [693, 449] width 162 height 27
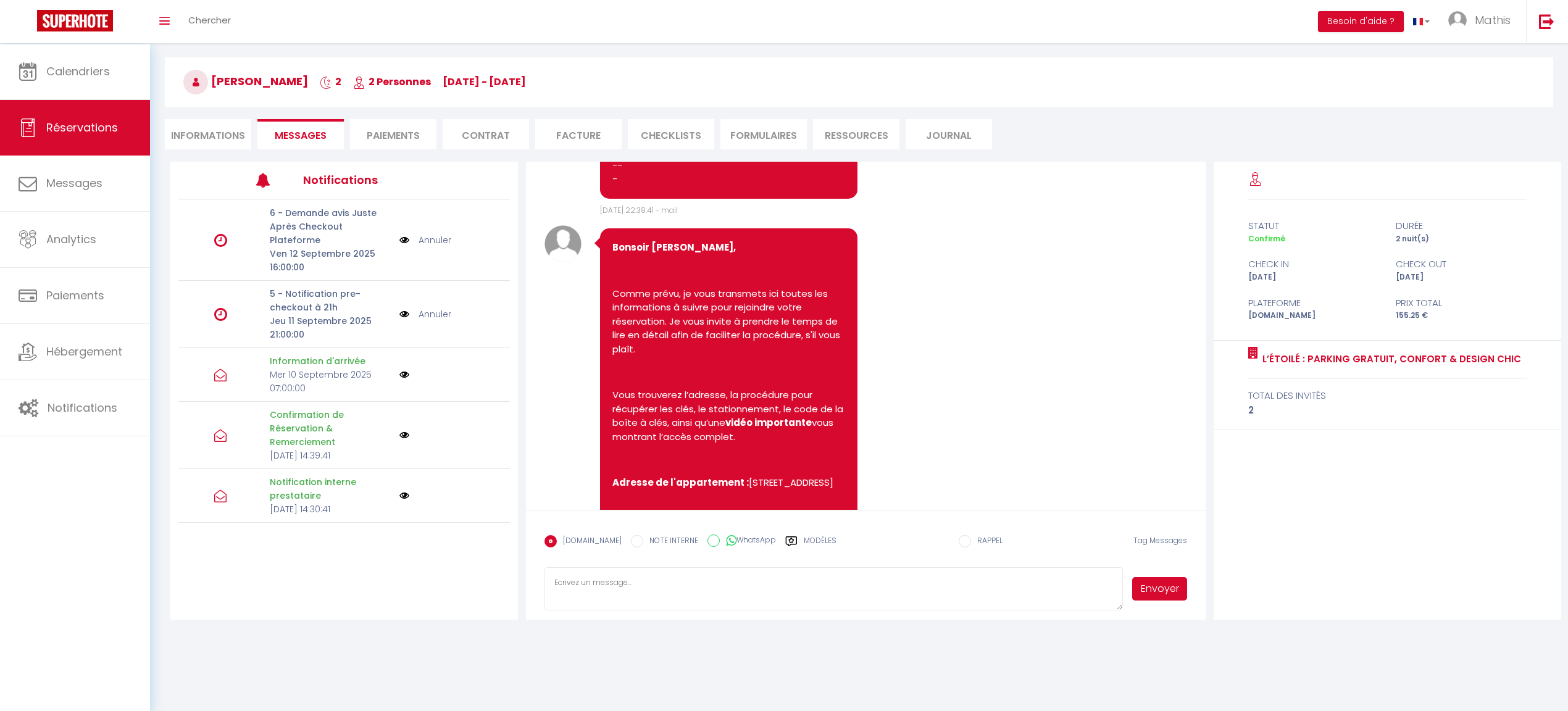
scroll to position [953, 0]
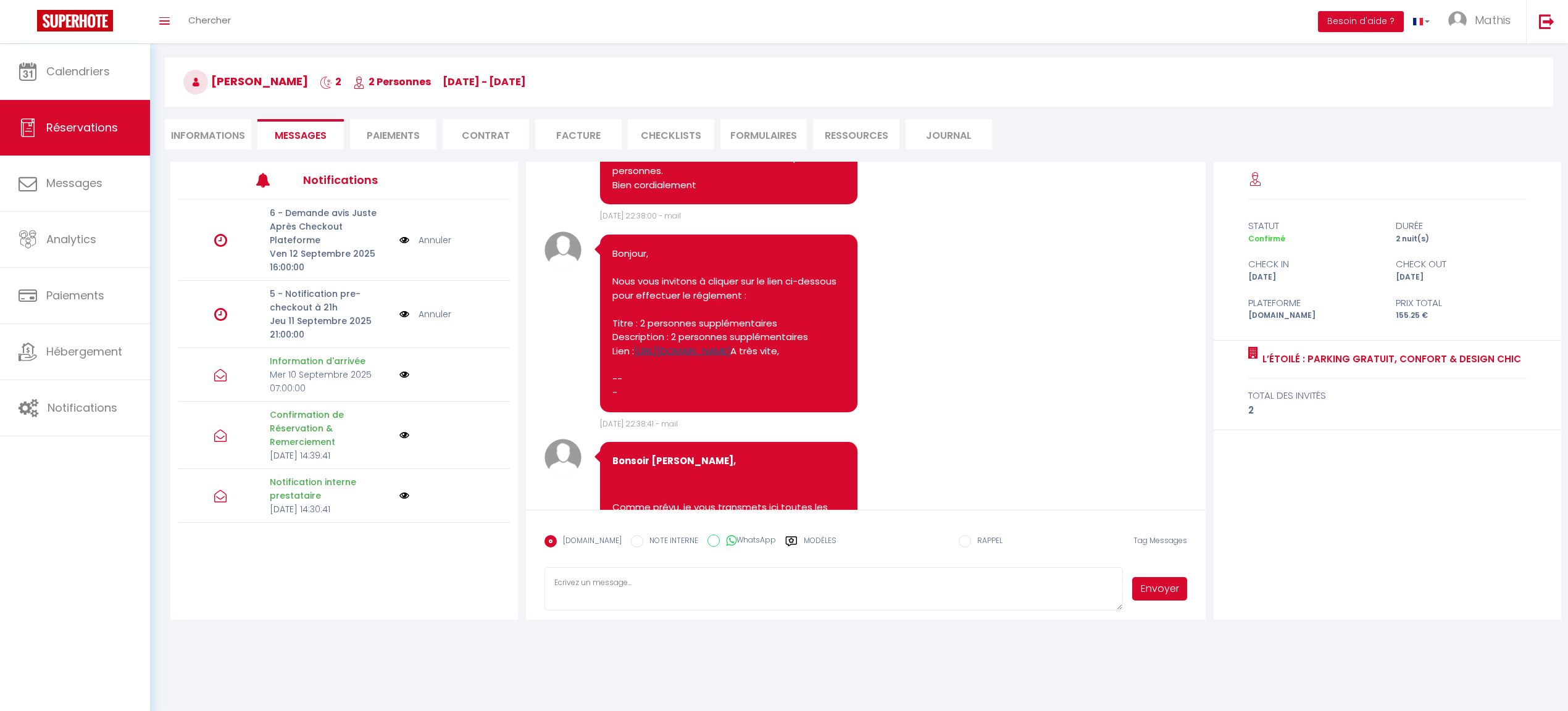
click at [731, 345] on link "https://superhote.com/applink/p/zsMJijB1" at bounding box center [682, 351] width 97 height 13
click at [687, 589] on textarea at bounding box center [833, 589] width 578 height 44
type textarea "Le paiement avait bien été effectué en date du 10 juillet, autant pour moi. Nou…"
click at [1242, 3] on div "Toggle menubar Chercher BUTTON Besoin d'aide ? Mathis Paramètres Équipe" at bounding box center [824, 22] width 1469 height 44
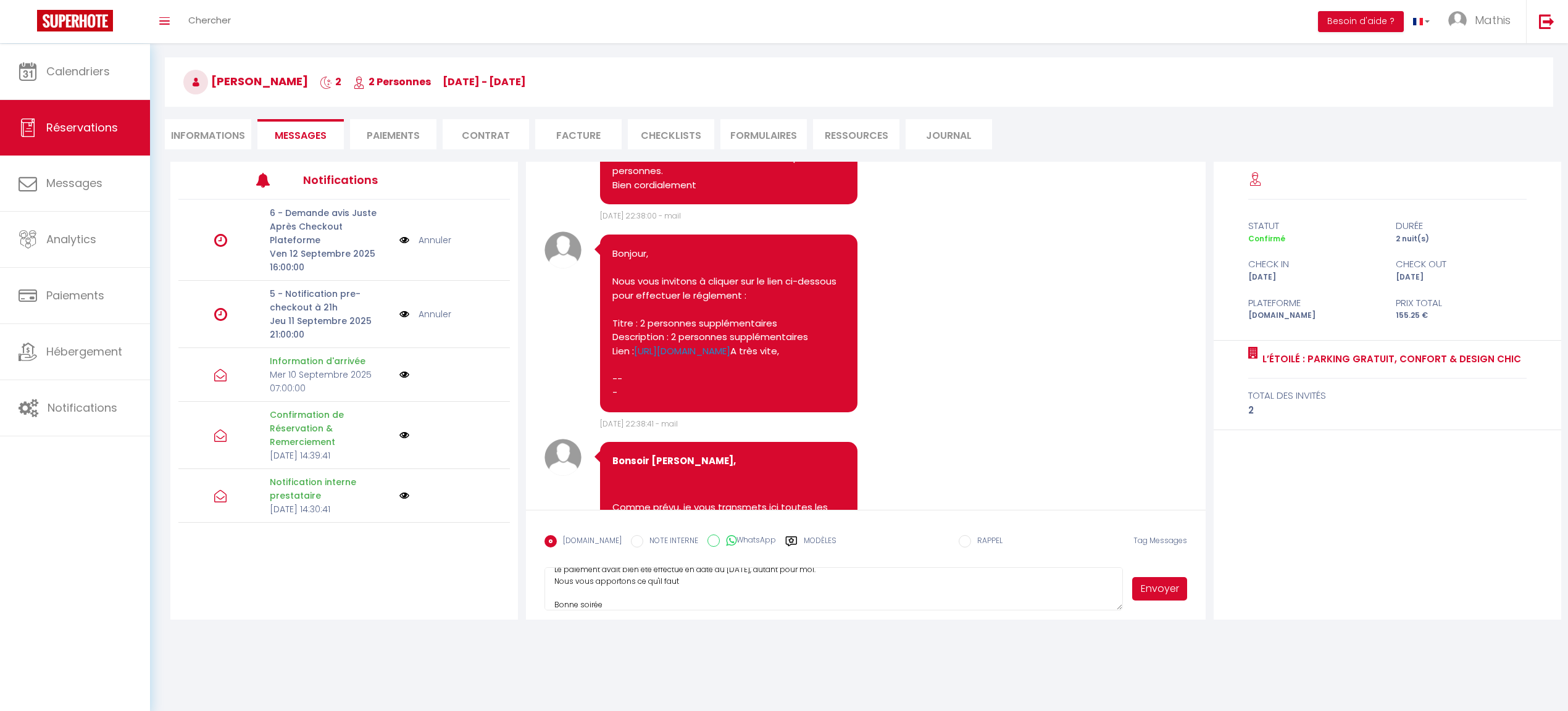
click at [1196, 592] on form "Booking.com NOTE INTERNE WhatsApp Modèles 10 « ‹ » › Sep 2025 2020 ~ 2030 Dim L…" at bounding box center [865, 565] width 679 height 110
click at [1181, 592] on button "Envoyer" at bounding box center [1160, 589] width 54 height 24
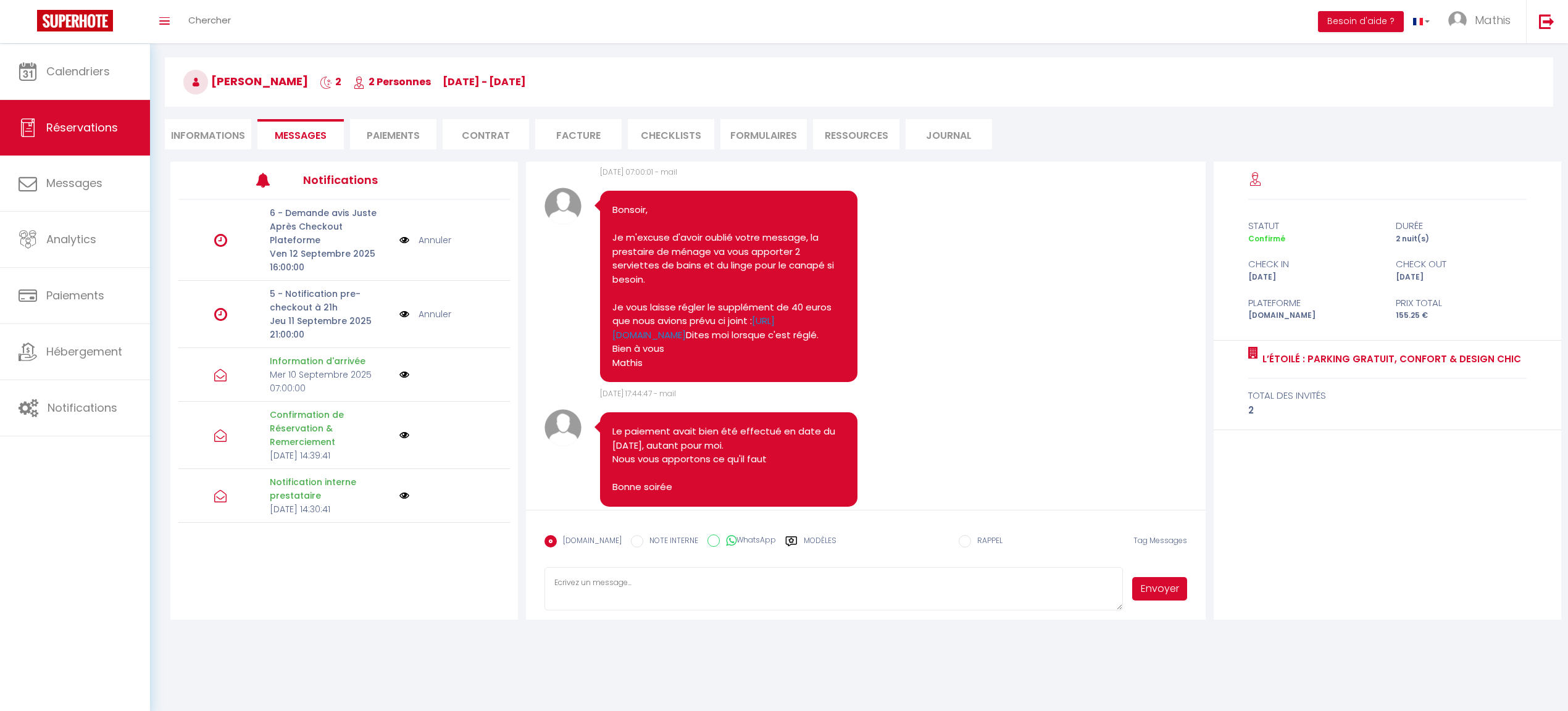
scroll to position [2404, 0]
click at [593, 0] on div "Toggle menubar Chercher BUTTON Besoin d'aide ? Mathis Paramètres Équipe" at bounding box center [824, 22] width 1469 height 44
